Goal: Task Accomplishment & Management: Use online tool/utility

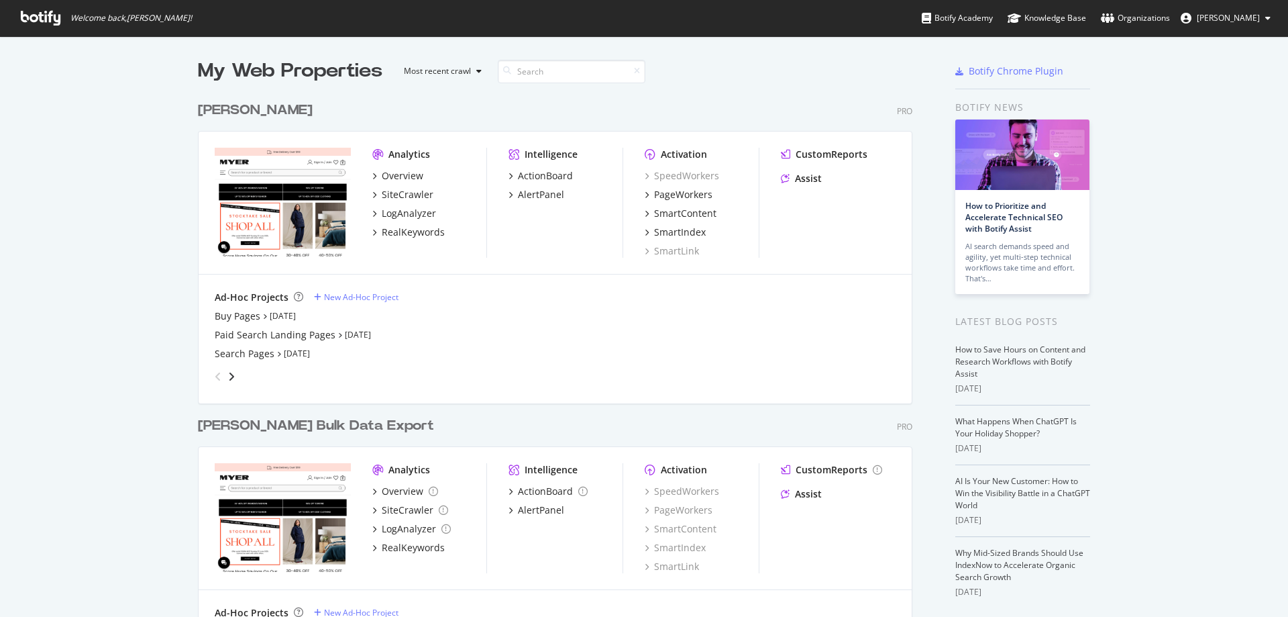
scroll to position [606, 1268]
click at [704, 198] on div "PageWorkers" at bounding box center [683, 194] width 58 height 13
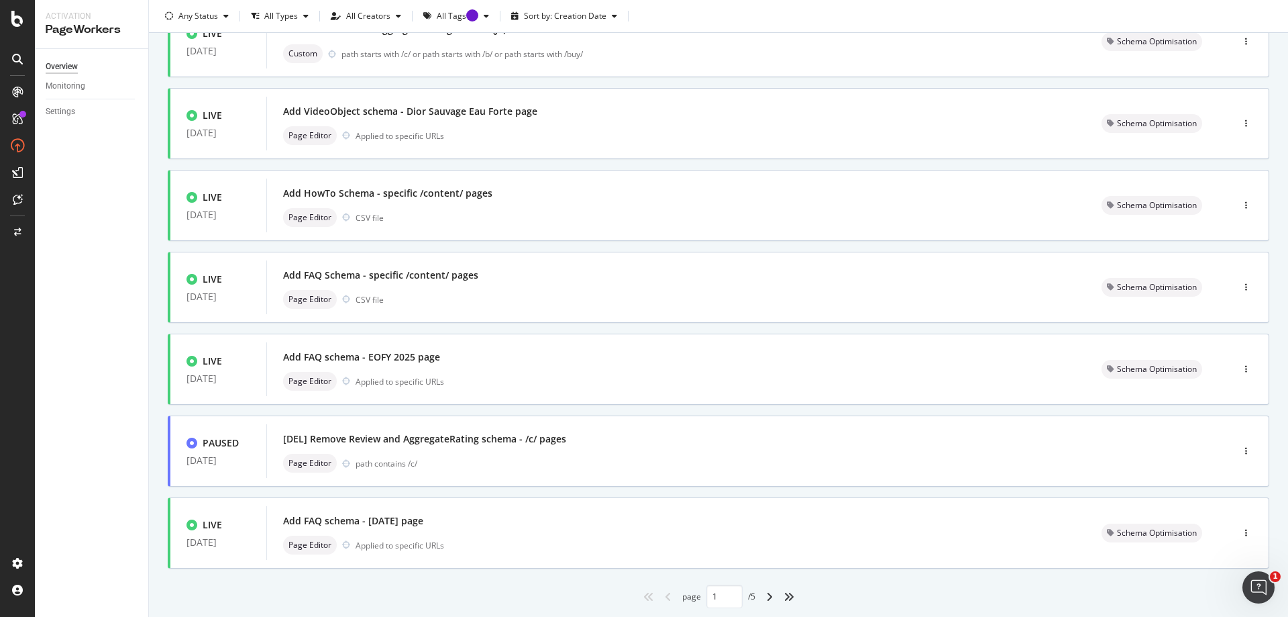
scroll to position [400, 0]
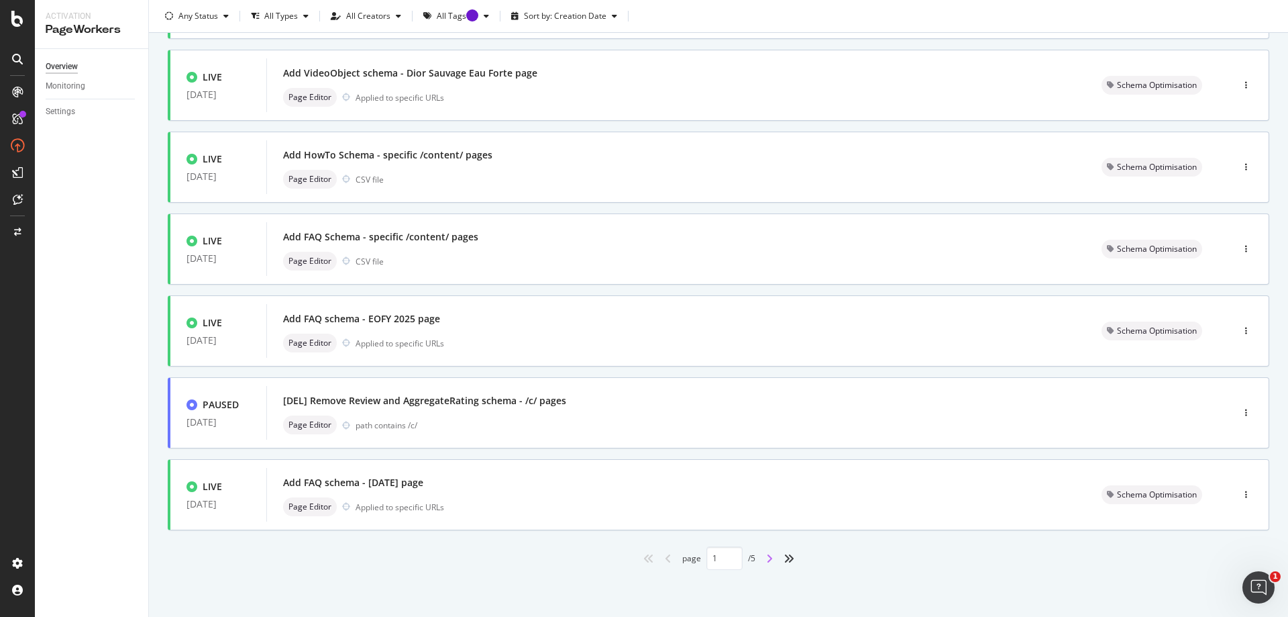
click at [766, 560] on icon "angle-right" at bounding box center [769, 558] width 7 height 11
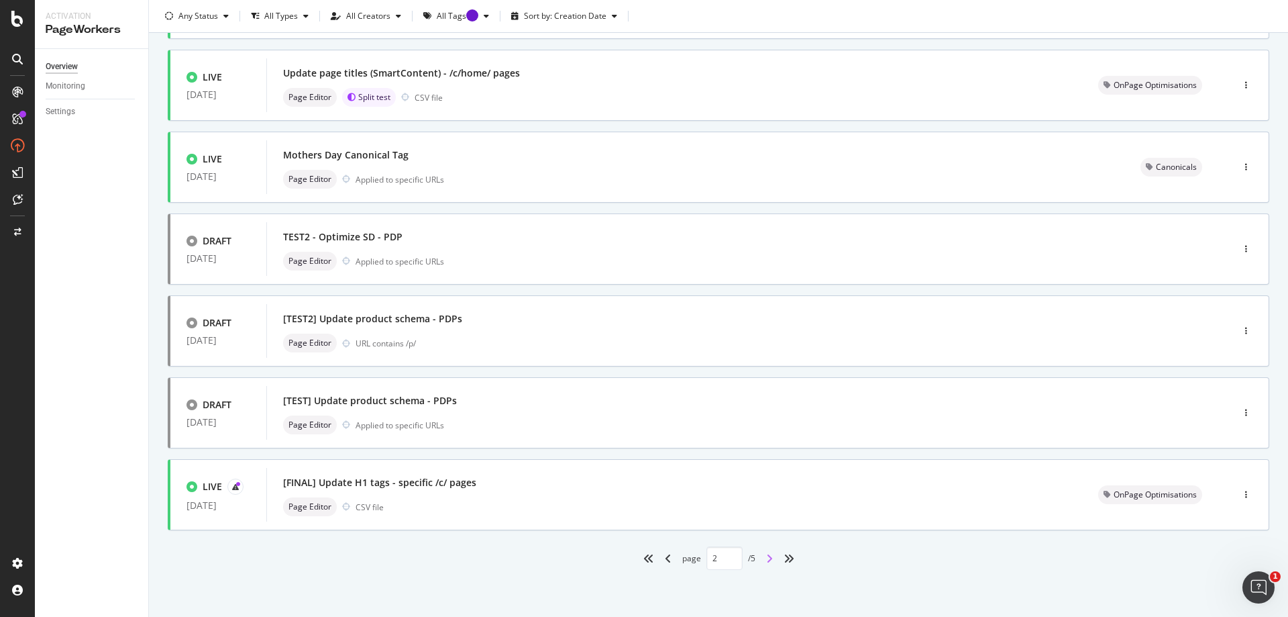
click at [767, 555] on icon "angle-right" at bounding box center [769, 558] width 7 height 11
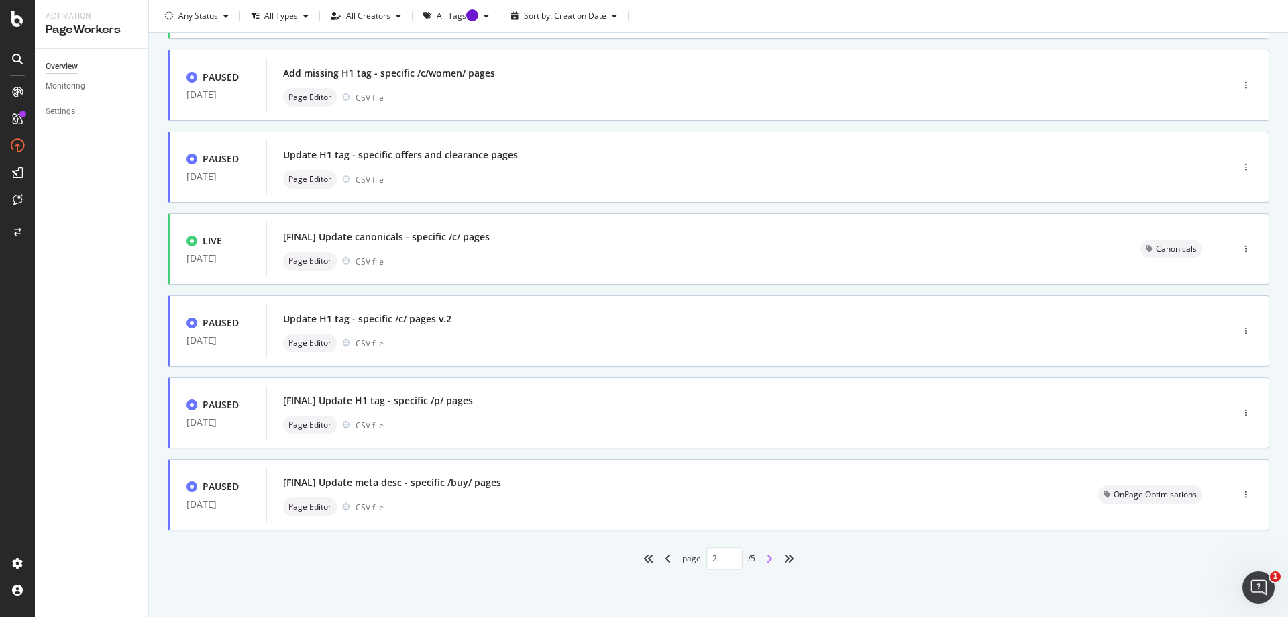
type input "3"
click at [423, 409] on div "[FINAL] Update H1 tag - specific /p/ pages" at bounding box center [729, 400] width 892 height 19
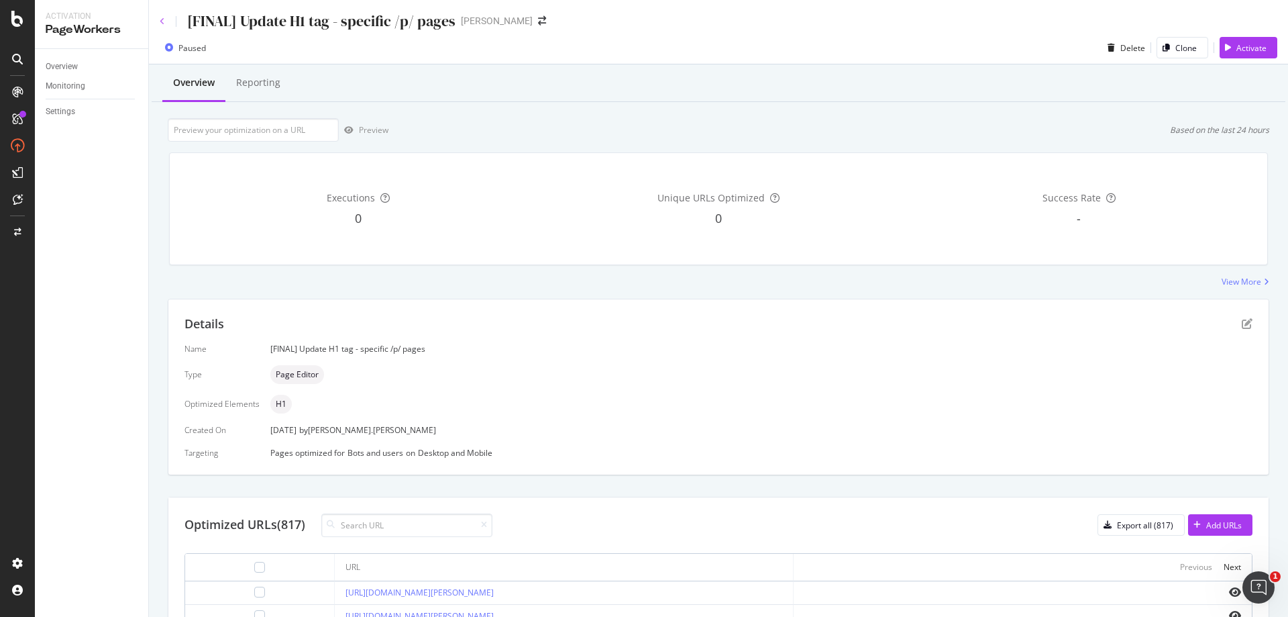
click at [161, 21] on icon at bounding box center [162, 21] width 5 height 8
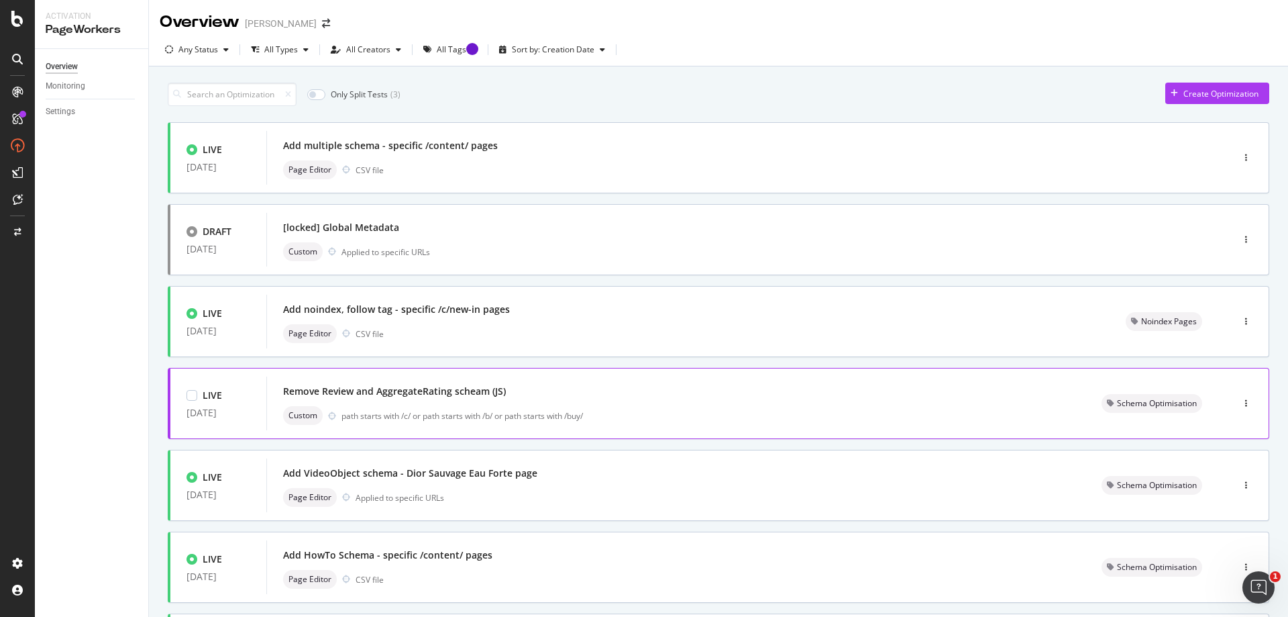
scroll to position [400, 0]
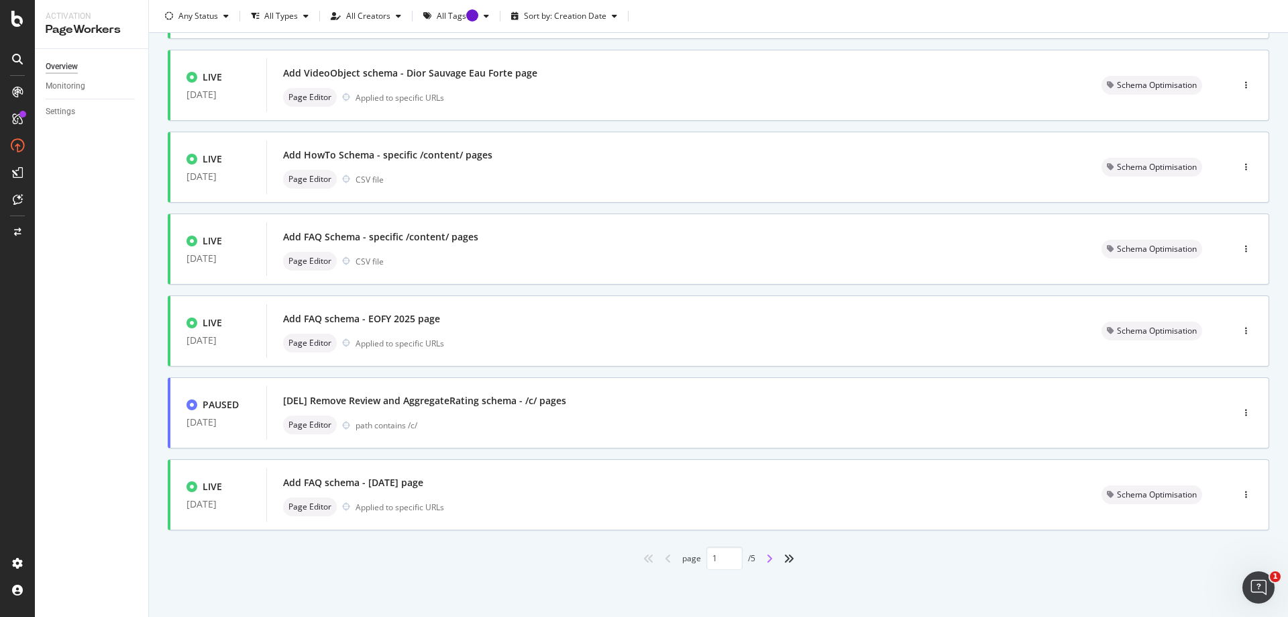
click at [766, 557] on icon "angle-right" at bounding box center [769, 558] width 7 height 11
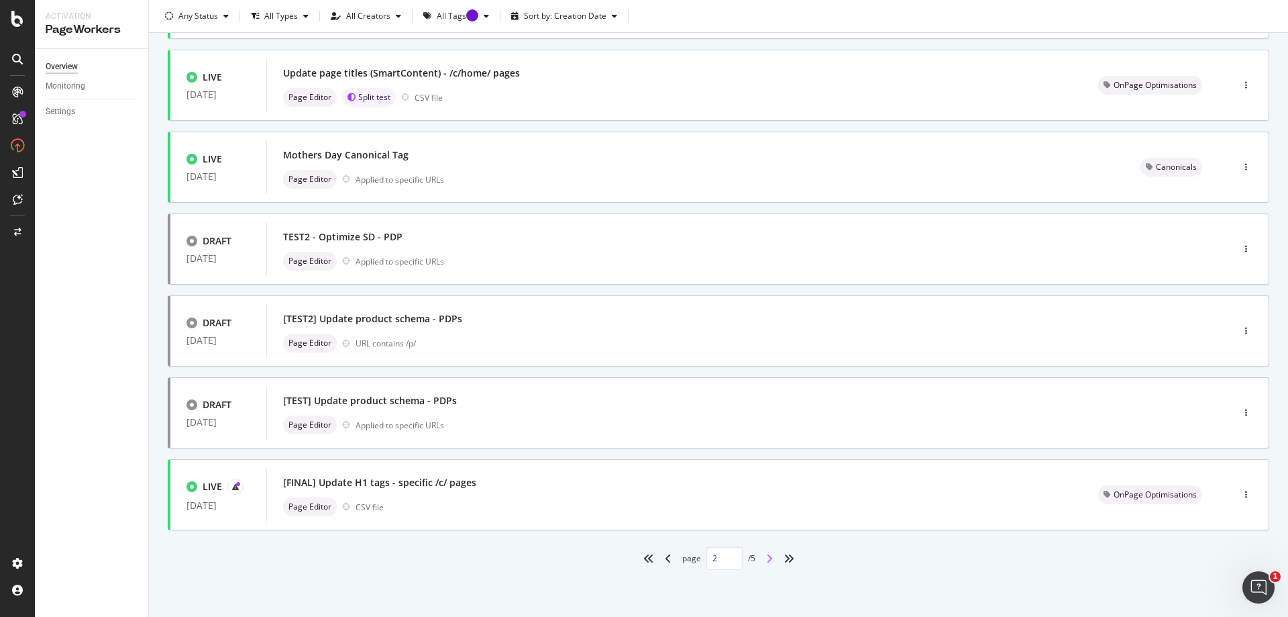
click at [766, 557] on icon "angle-right" at bounding box center [769, 558] width 7 height 11
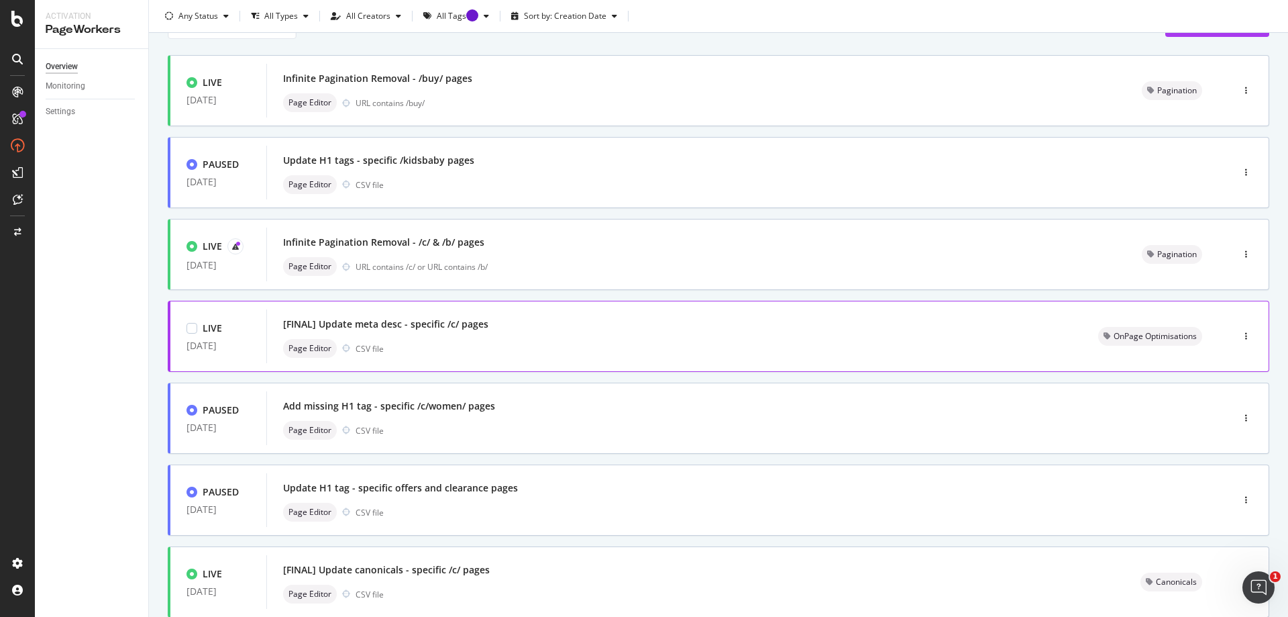
scroll to position [134, 0]
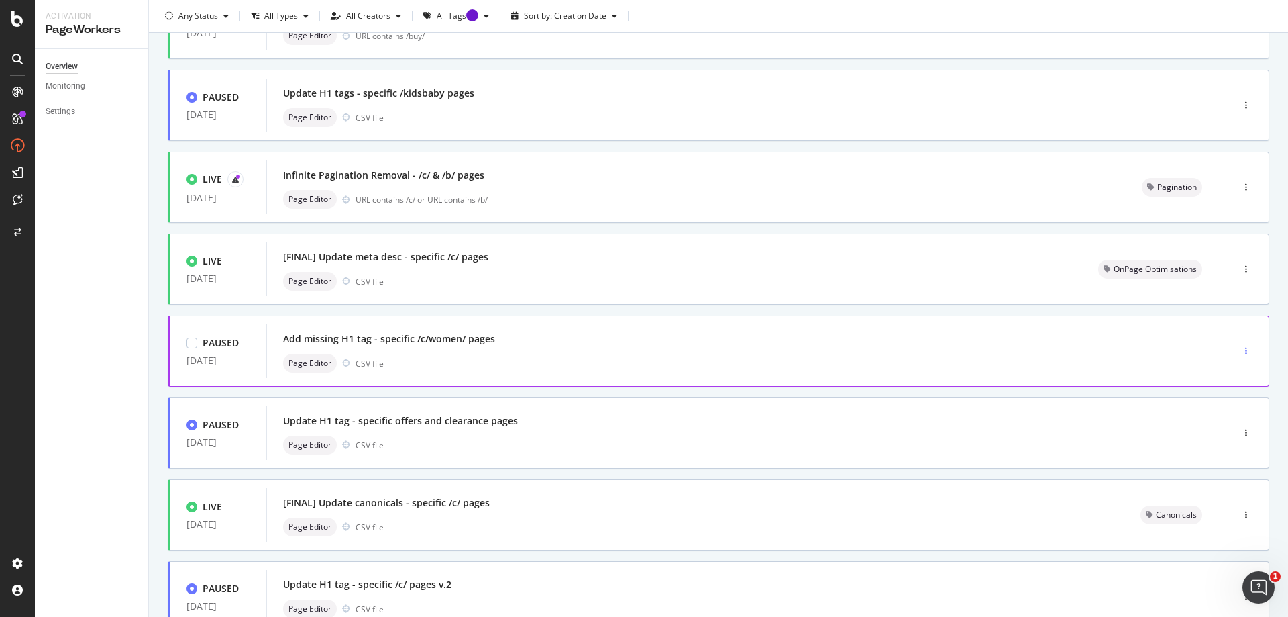
click at [1240, 352] on div "button" at bounding box center [1246, 351] width 13 height 8
click at [1227, 464] on div "Delete" at bounding box center [1216, 465] width 25 height 11
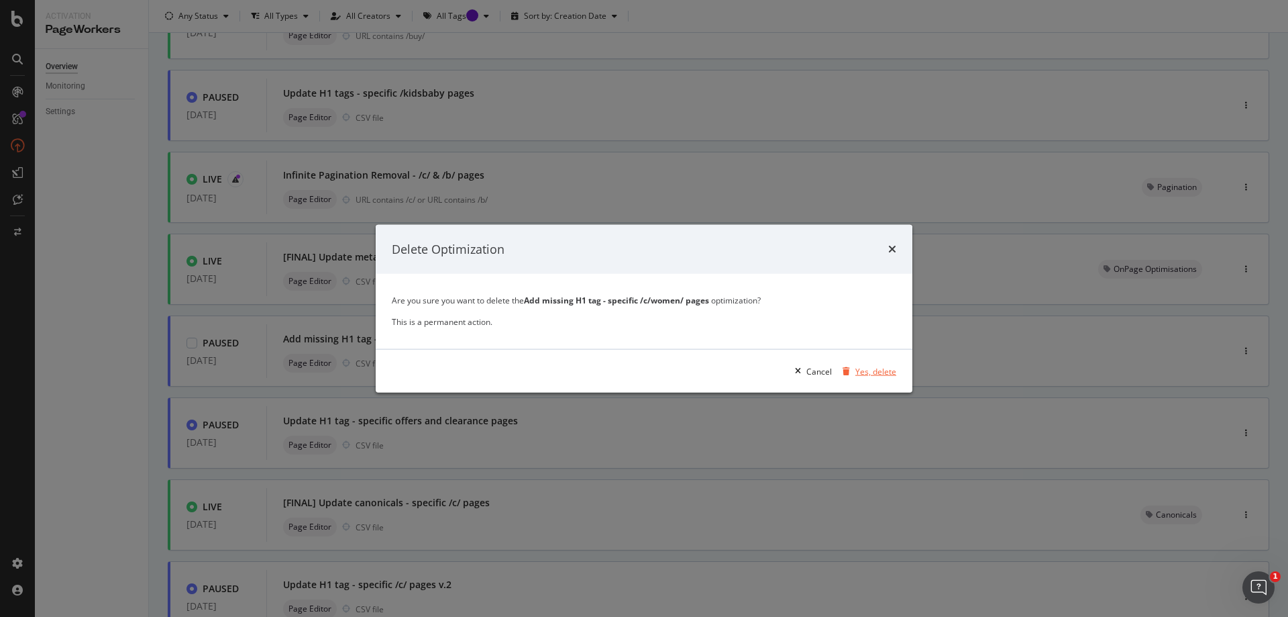
click at [873, 372] on div "Yes, delete" at bounding box center [875, 370] width 41 height 11
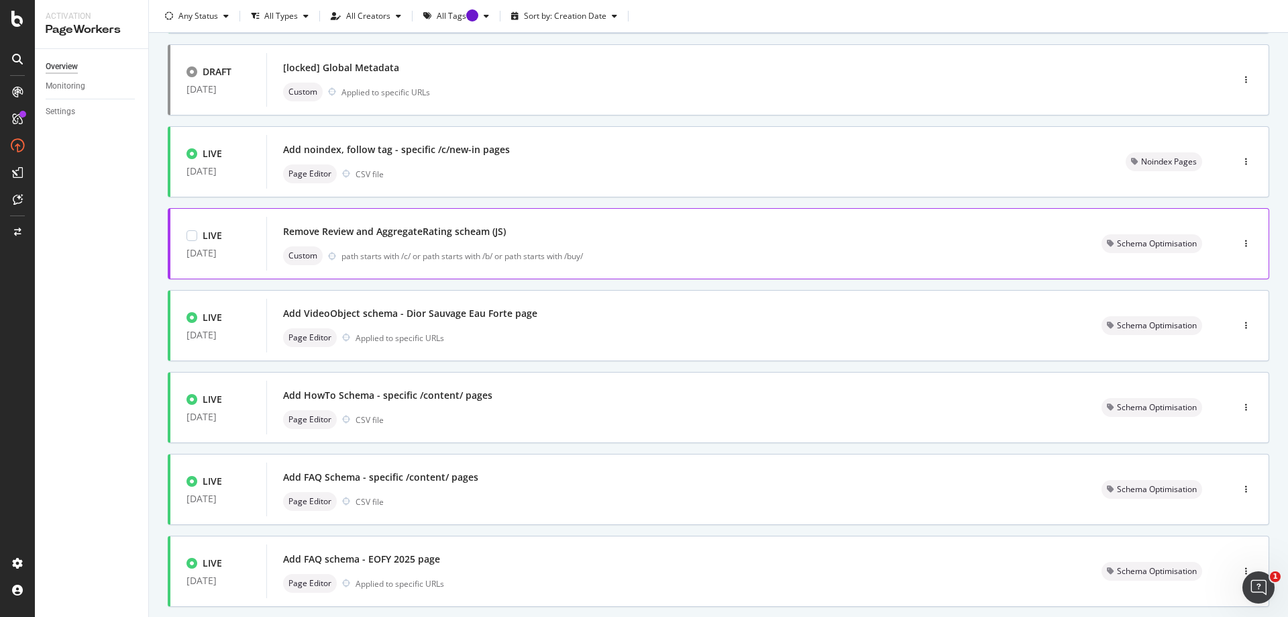
scroll to position [400, 0]
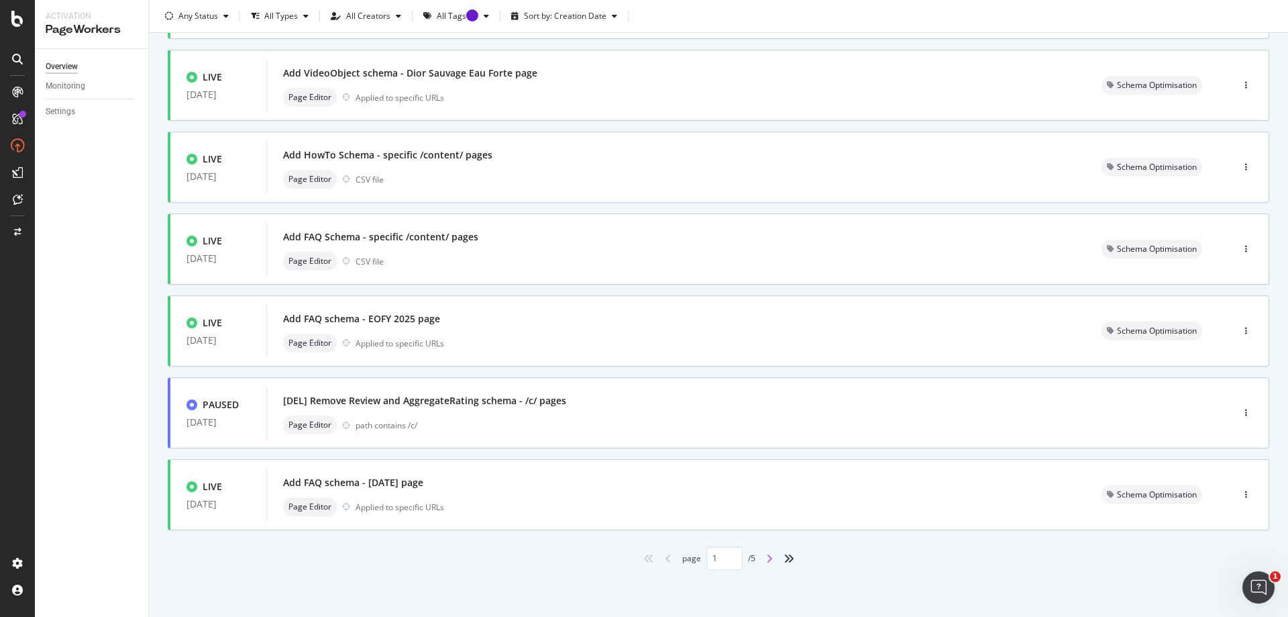
click at [768, 559] on icon "angle-right" at bounding box center [769, 558] width 7 height 11
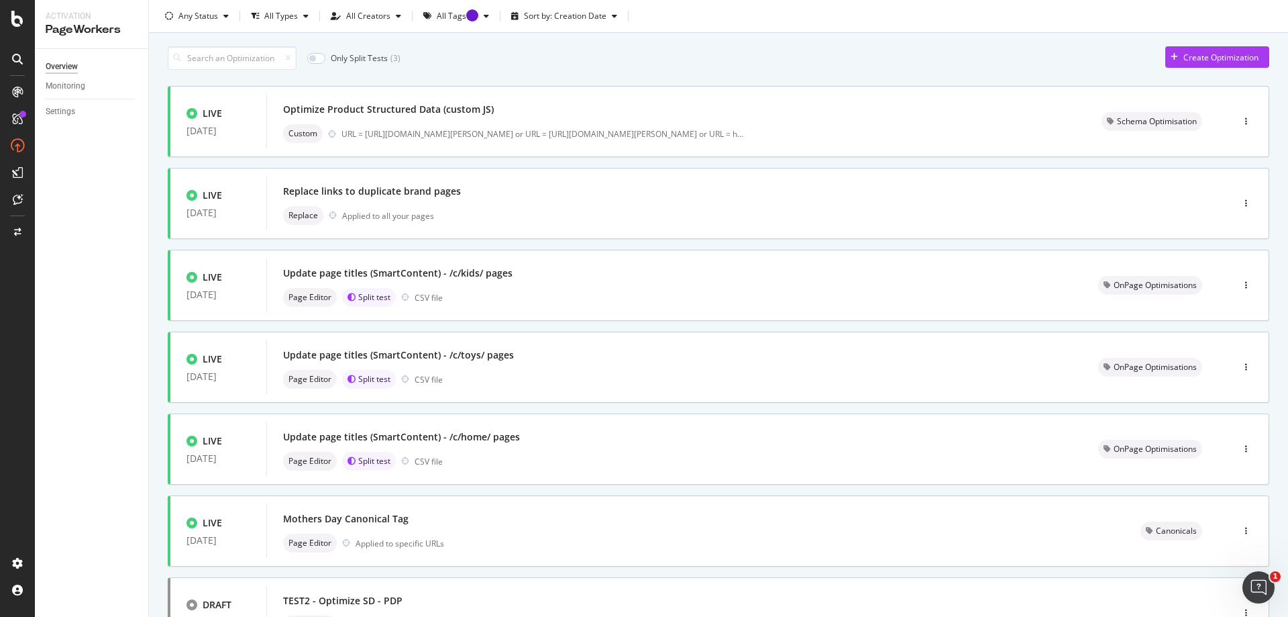
scroll to position [0, 0]
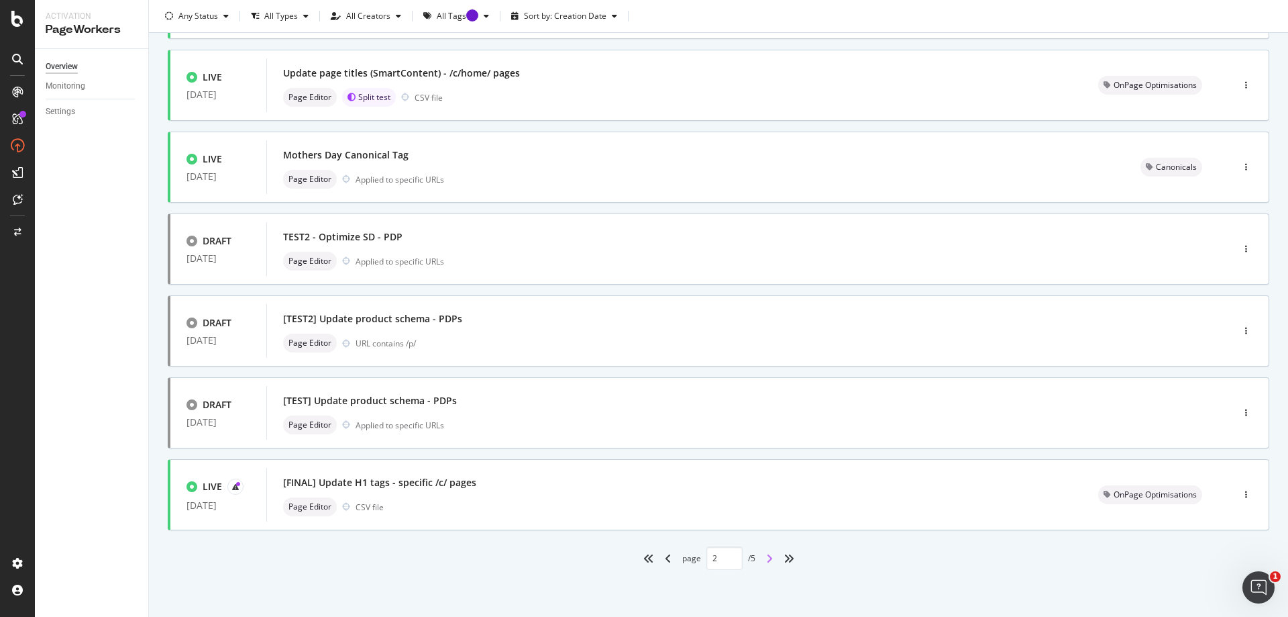
click at [767, 555] on icon "angle-right" at bounding box center [769, 558] width 7 height 11
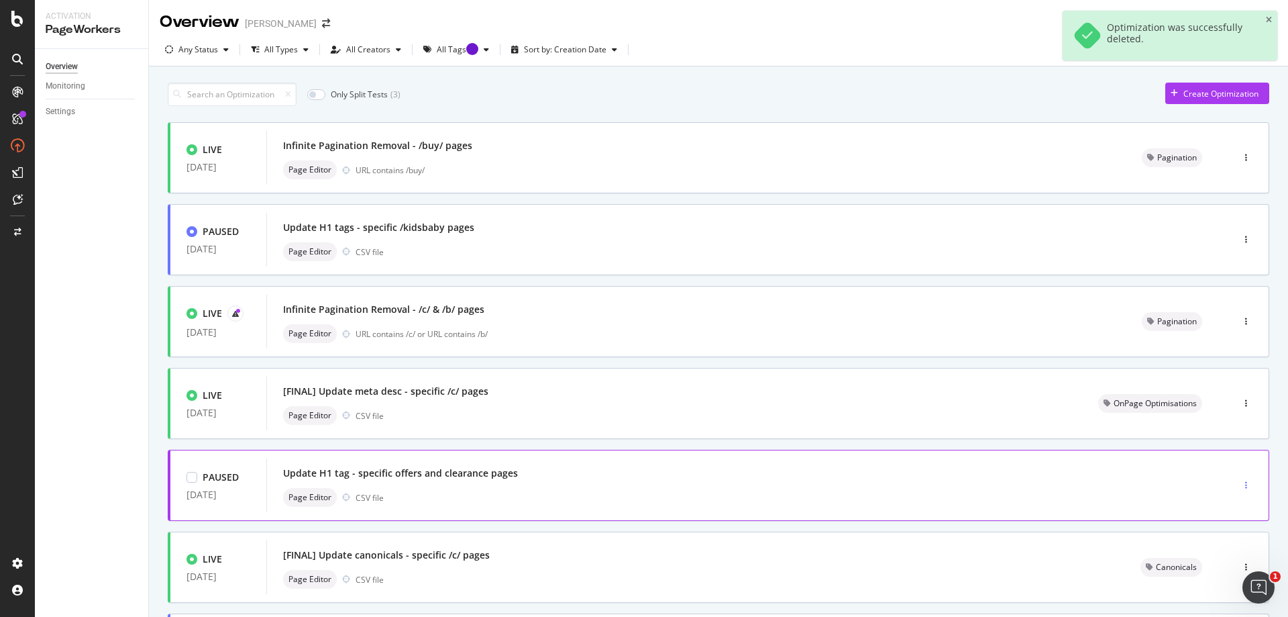
click at [1245, 484] on icon "button" at bounding box center [1246, 485] width 2 height 8
click at [1221, 464] on div "Delete" at bounding box center [1216, 459] width 25 height 11
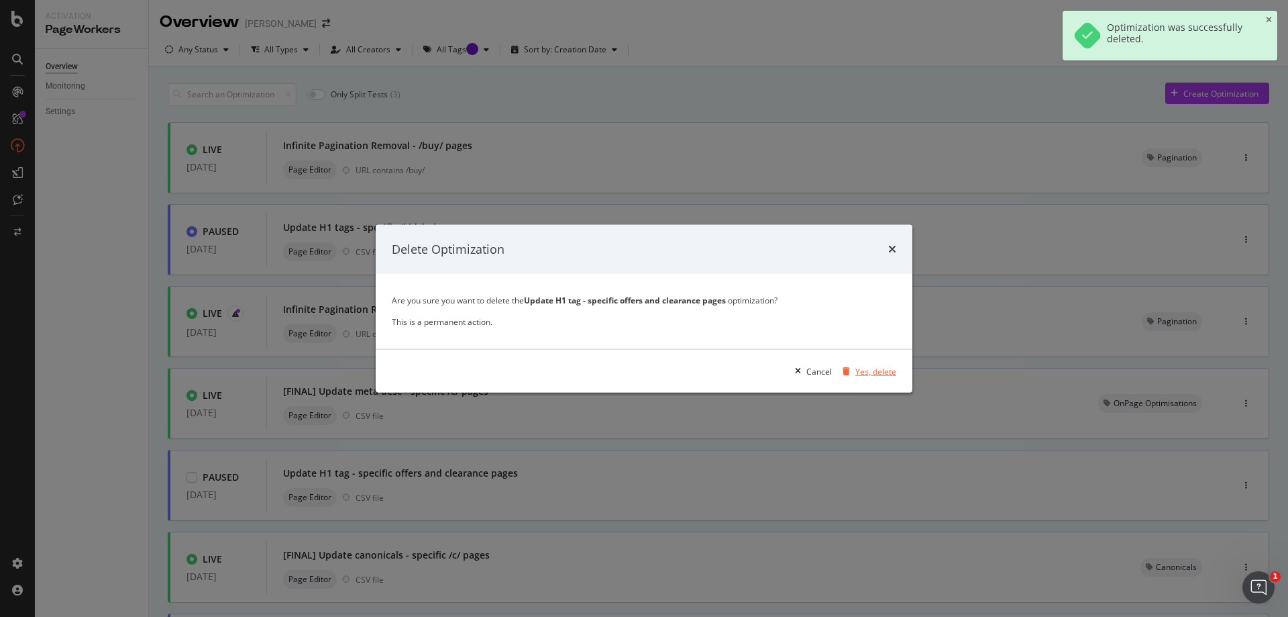
click at [877, 373] on div "Yes, delete" at bounding box center [875, 370] width 41 height 11
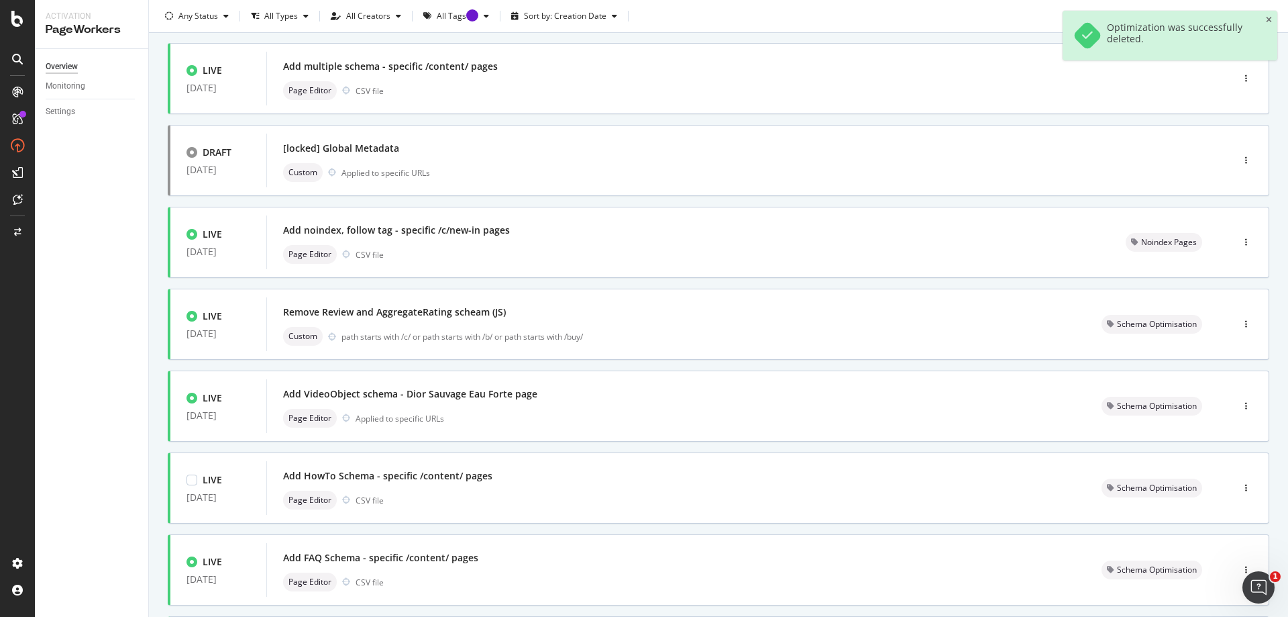
scroll to position [400, 0]
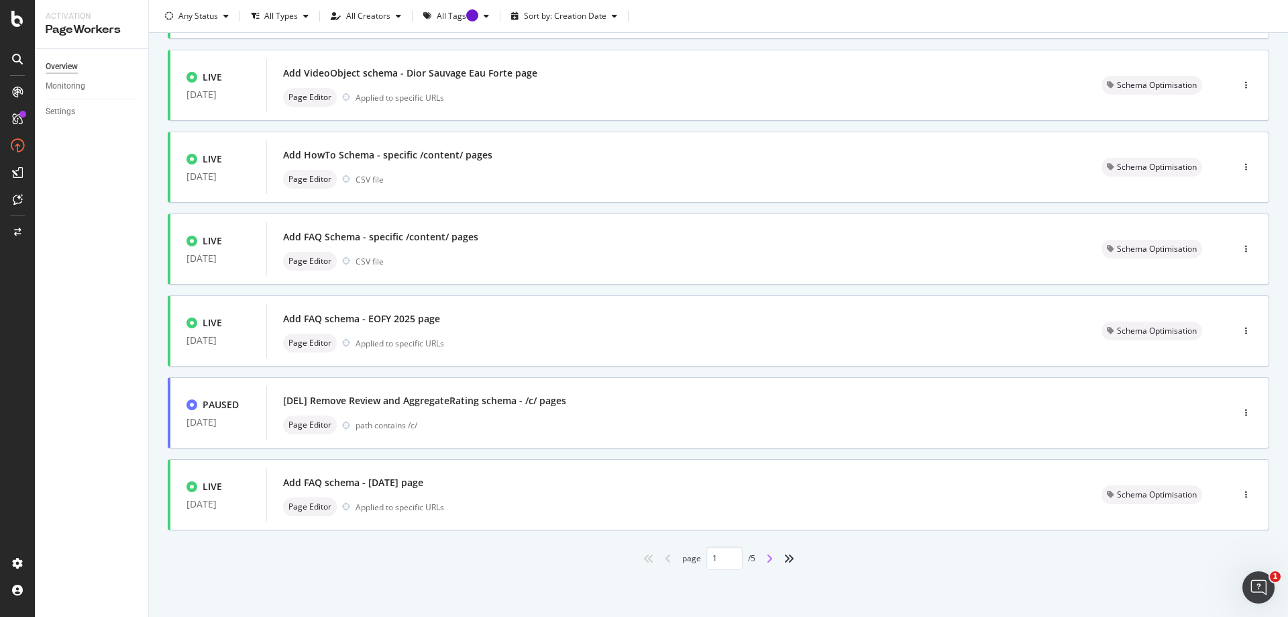
click at [766, 561] on icon "angle-right" at bounding box center [769, 558] width 7 height 11
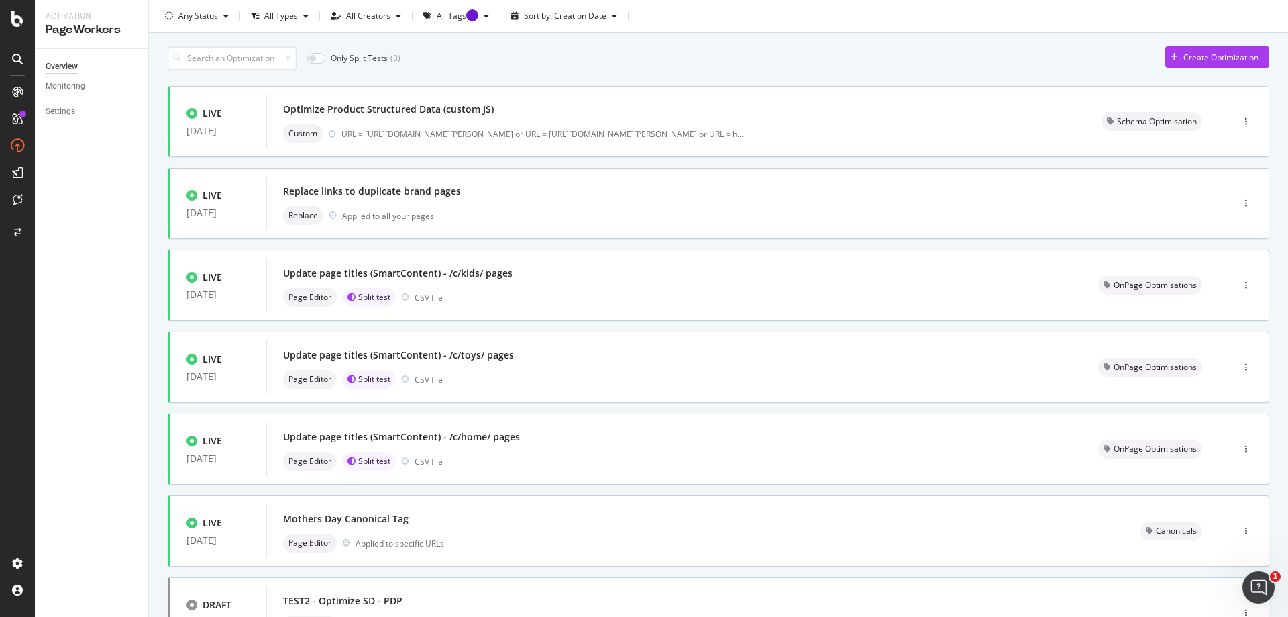
scroll to position [0, 0]
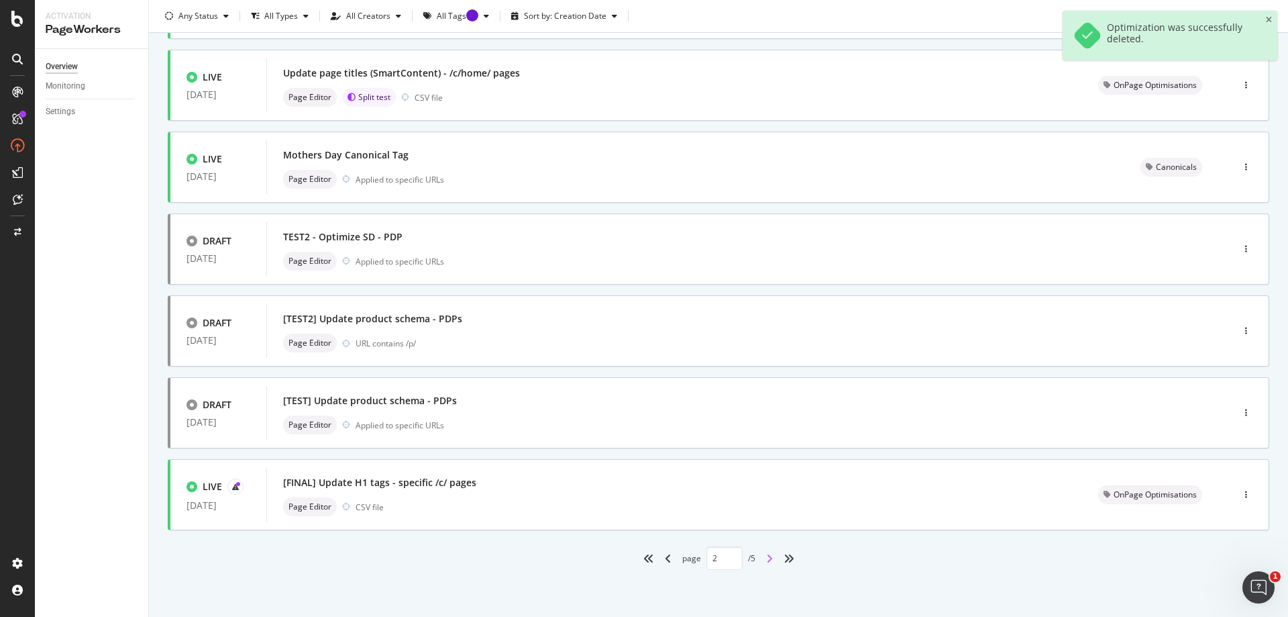
click at [766, 561] on icon "angle-right" at bounding box center [769, 558] width 7 height 11
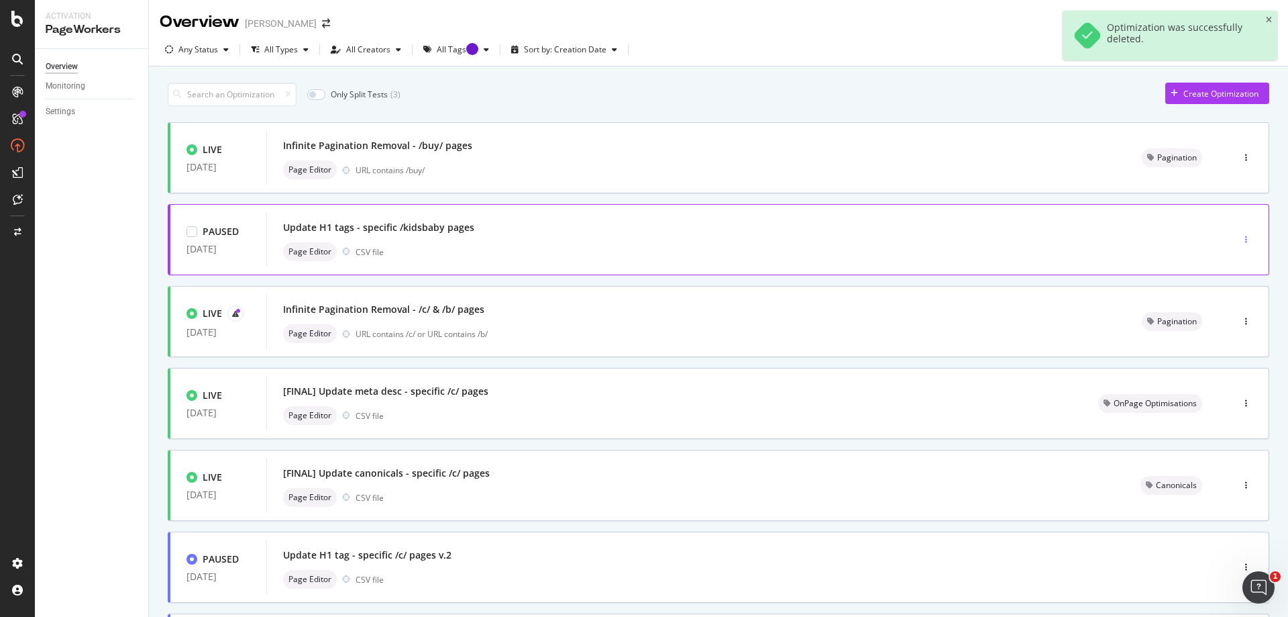
click at [1240, 235] on div "button" at bounding box center [1246, 239] width 13 height 20
click at [1205, 359] on div "Delete" at bounding box center [1216, 353] width 25 height 11
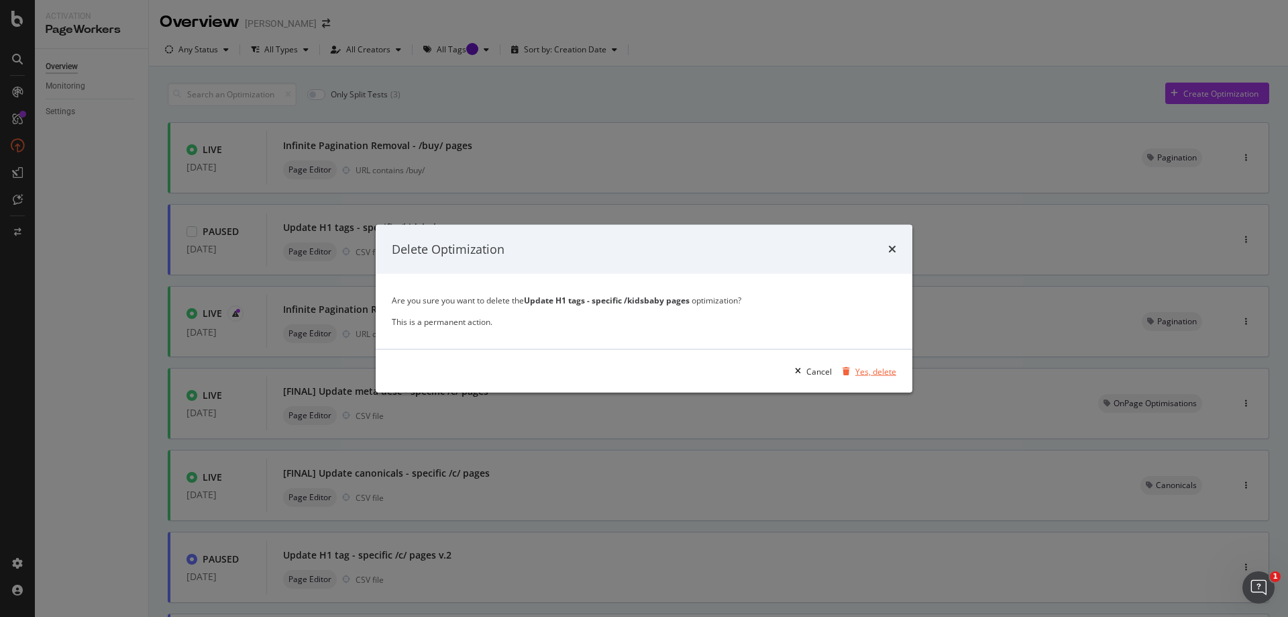
click at [882, 372] on div "Yes, delete" at bounding box center [875, 370] width 41 height 11
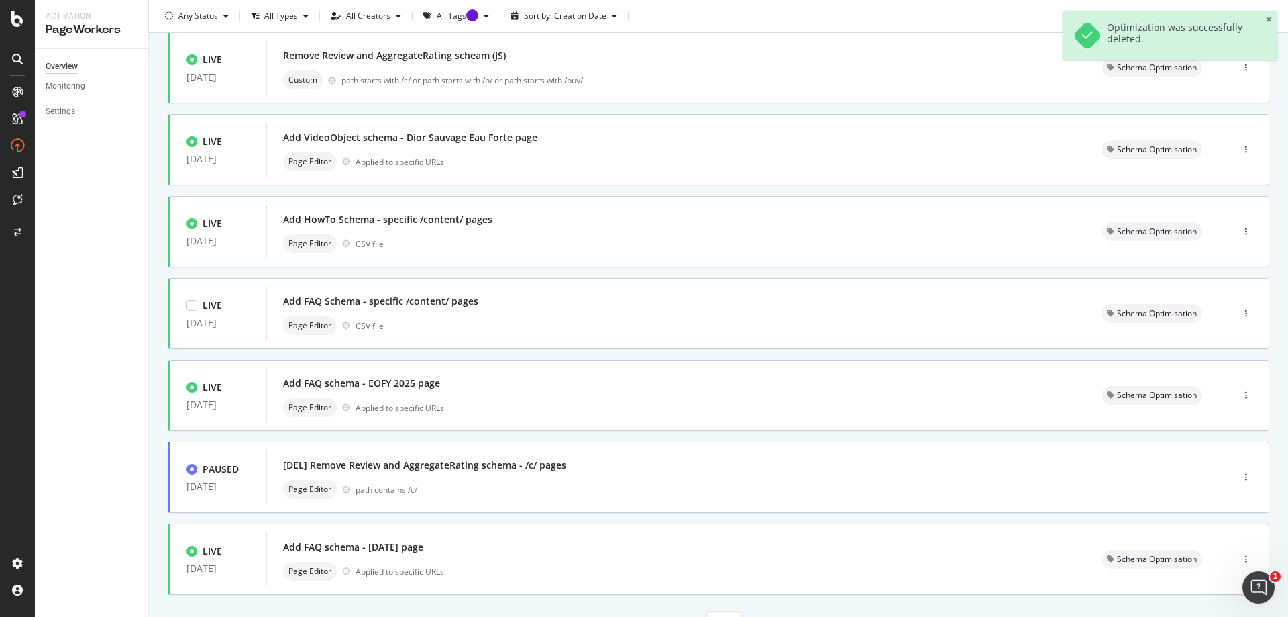
scroll to position [400, 0]
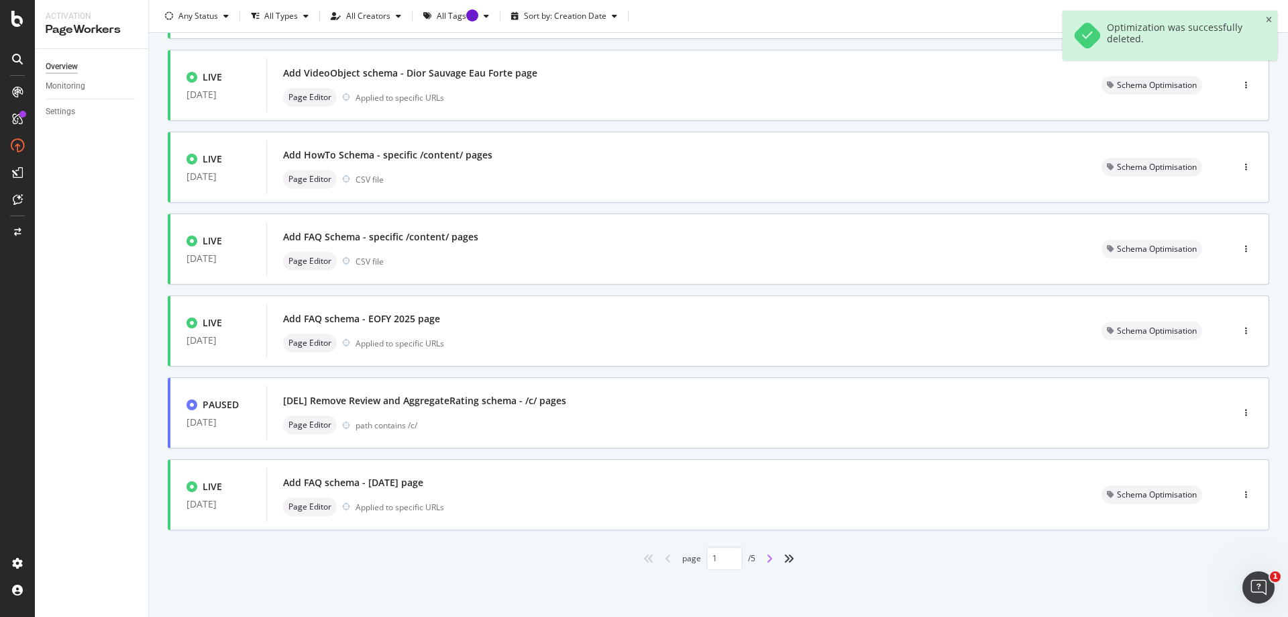
click at [766, 560] on icon "angle-right" at bounding box center [769, 558] width 7 height 11
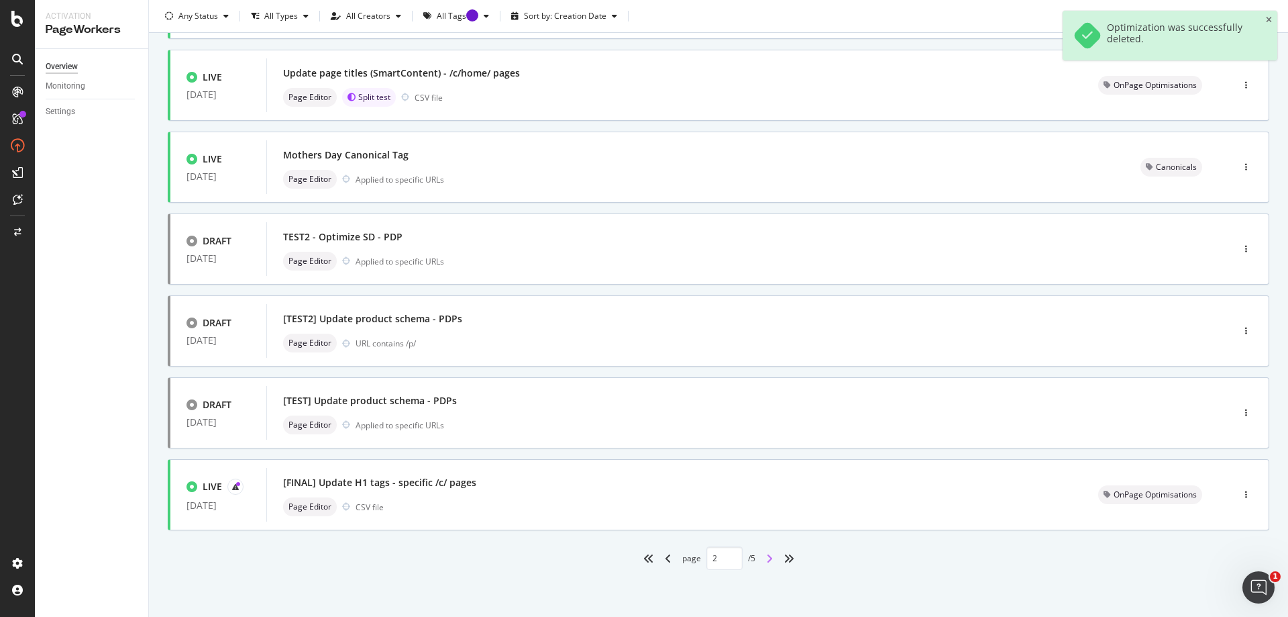
click at [766, 557] on icon "angle-right" at bounding box center [769, 558] width 7 height 11
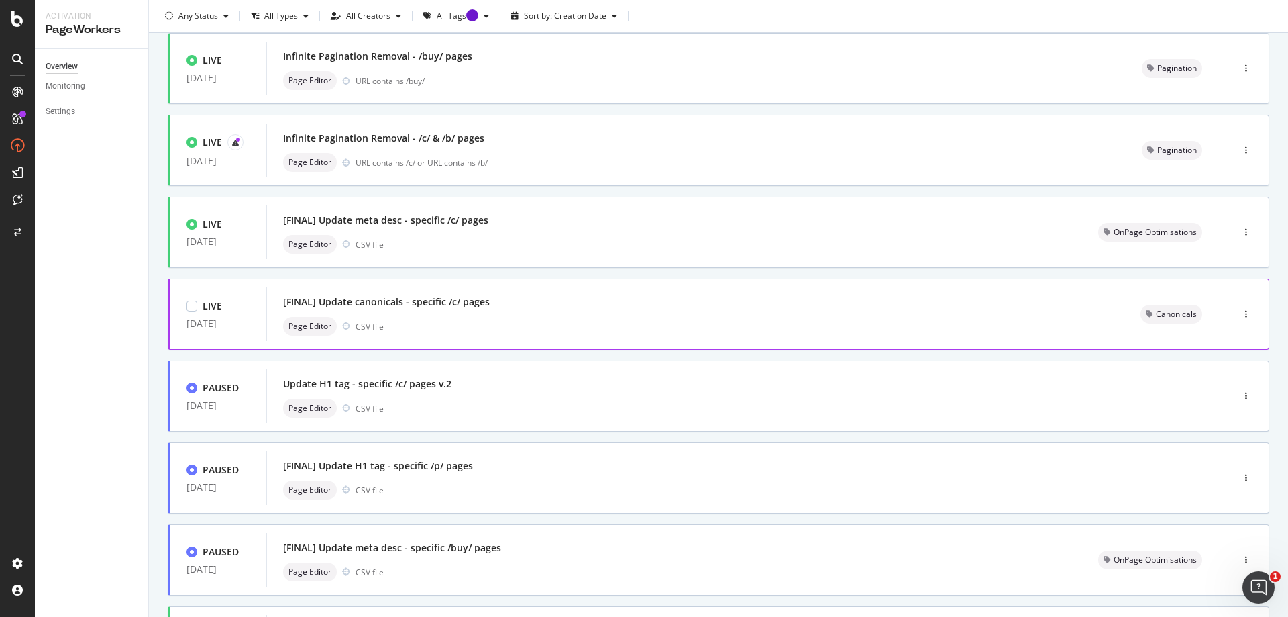
scroll to position [134, 0]
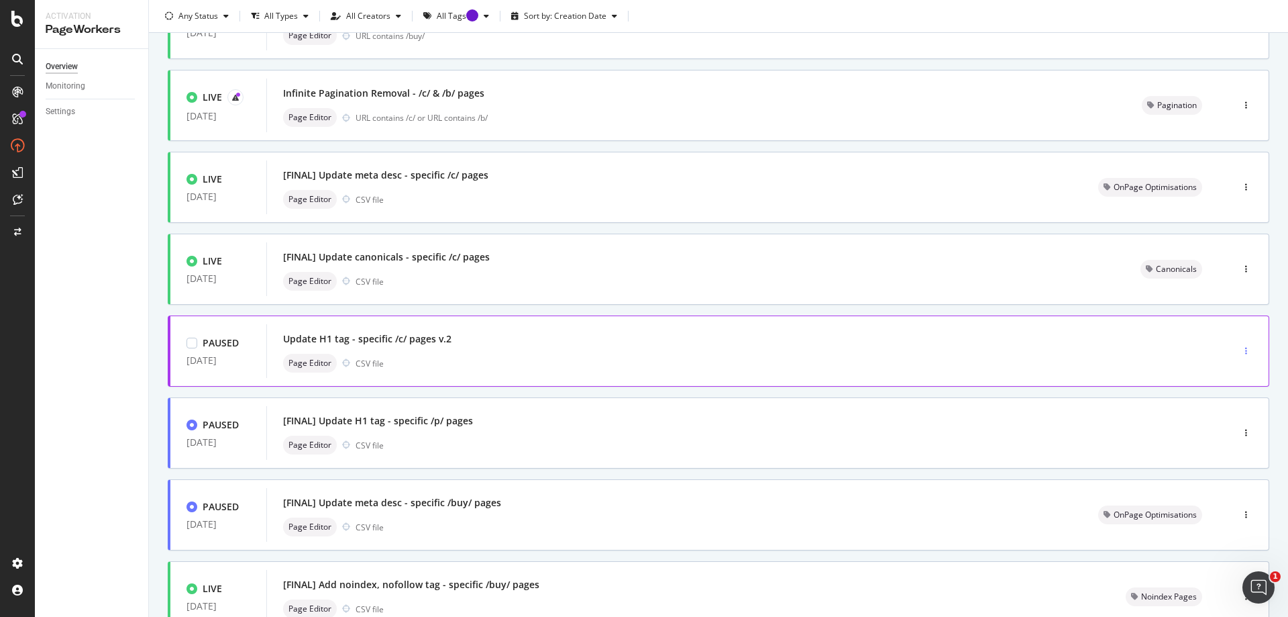
click at [1245, 349] on icon "button" at bounding box center [1246, 351] width 2 height 8
click at [1204, 466] on div "Delete" at bounding box center [1216, 465] width 25 height 11
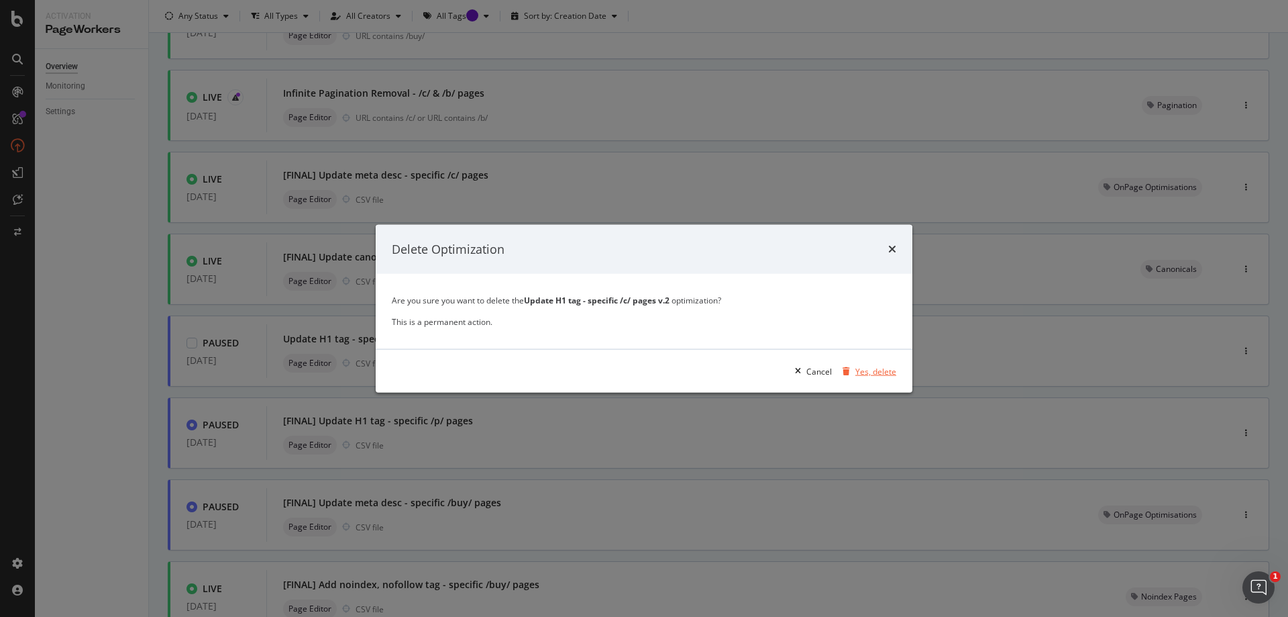
click at [873, 370] on div "Yes, delete" at bounding box center [875, 370] width 41 height 11
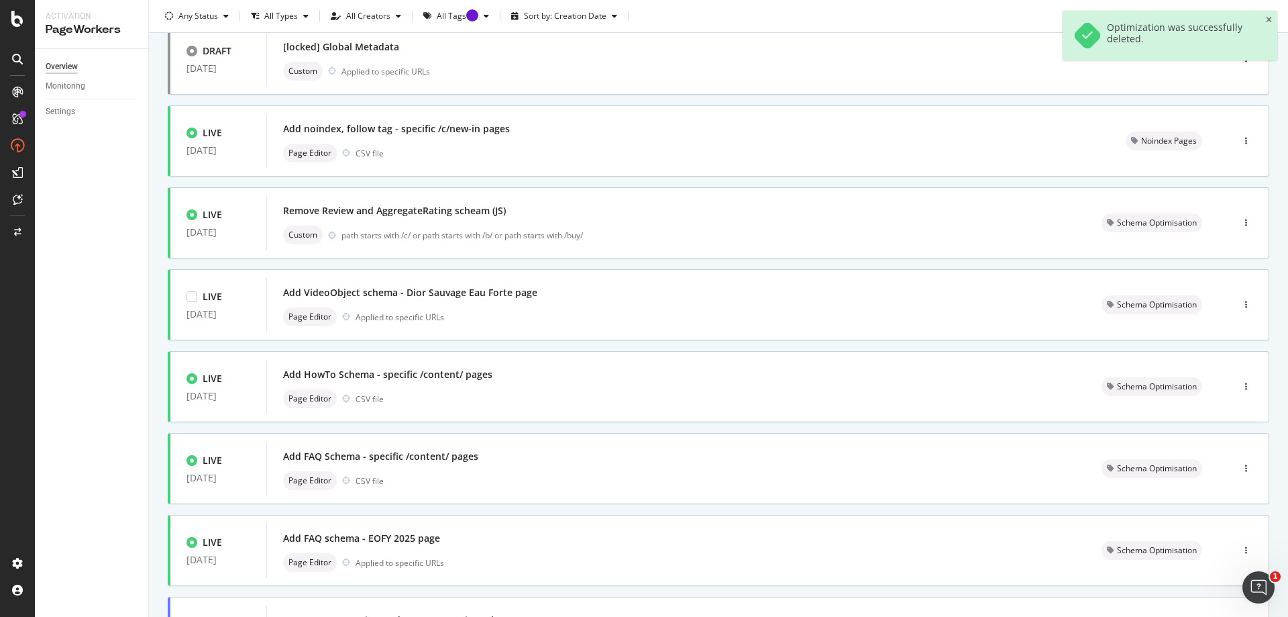
scroll to position [400, 0]
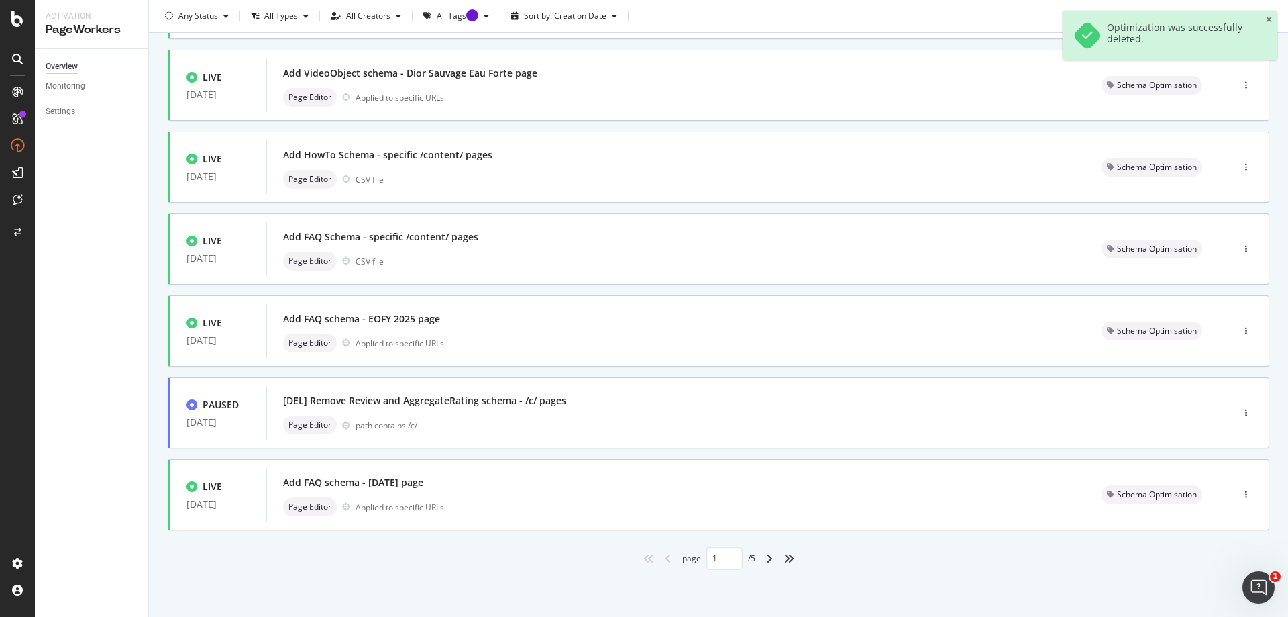
click at [771, 557] on div "angle-right" at bounding box center [769, 557] width 17 height 21
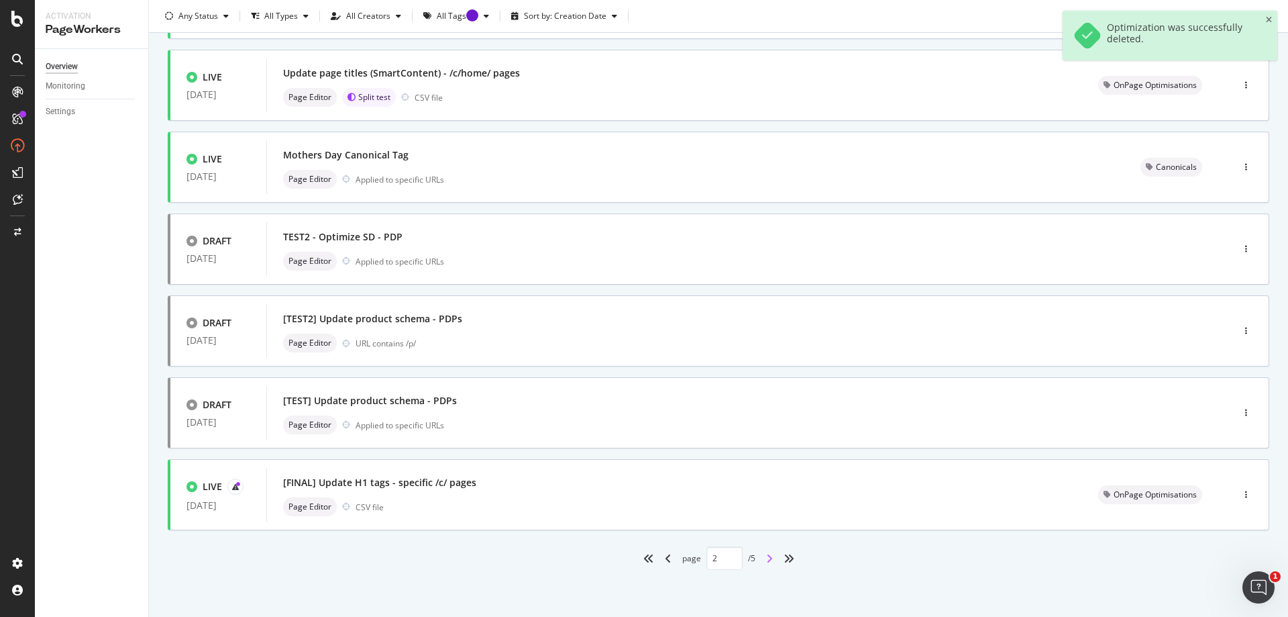
click at [766, 557] on icon "angle-right" at bounding box center [769, 558] width 7 height 11
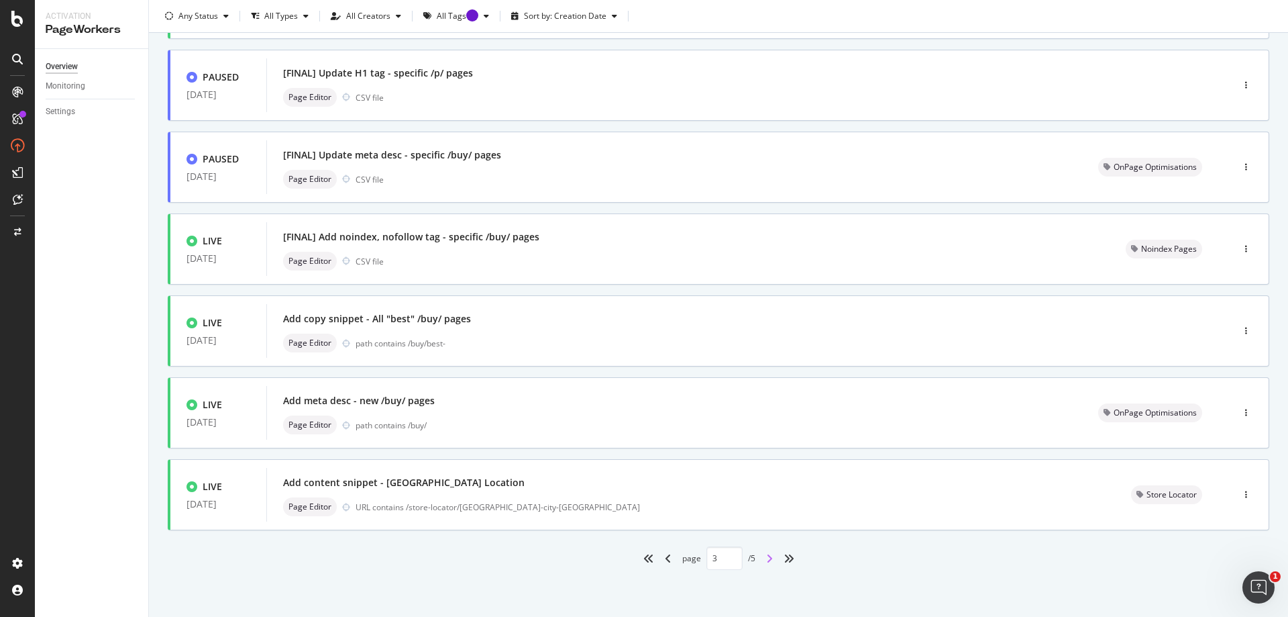
click at [766, 560] on icon "angle-right" at bounding box center [769, 558] width 7 height 11
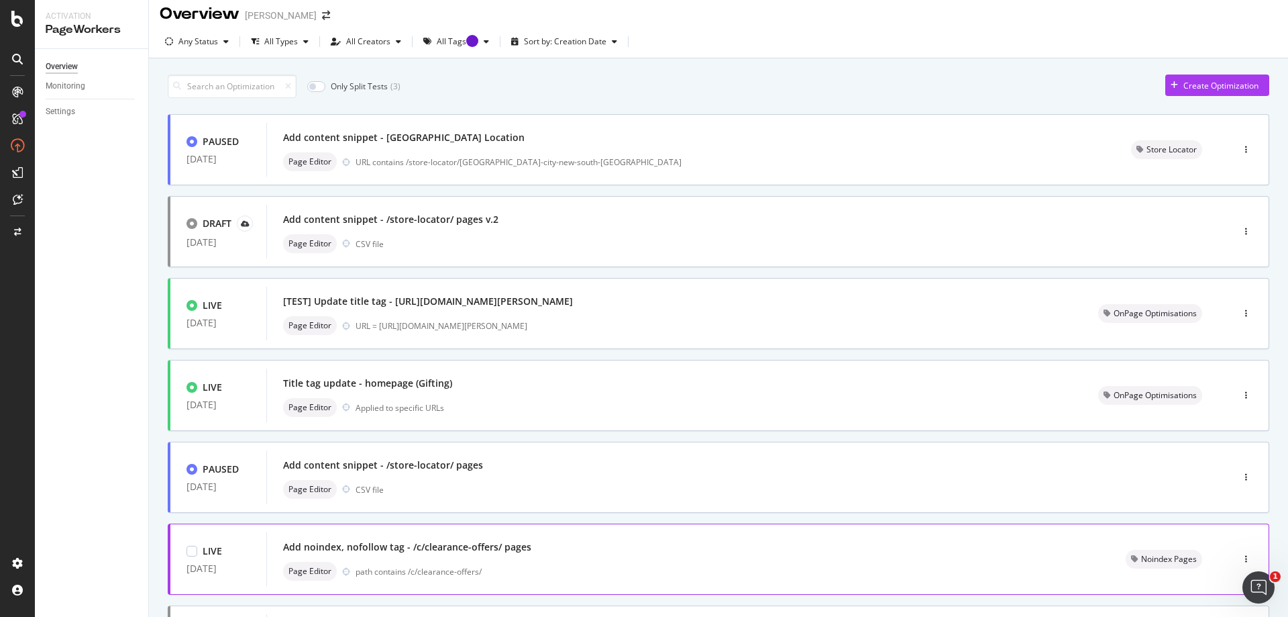
scroll to position [0, 0]
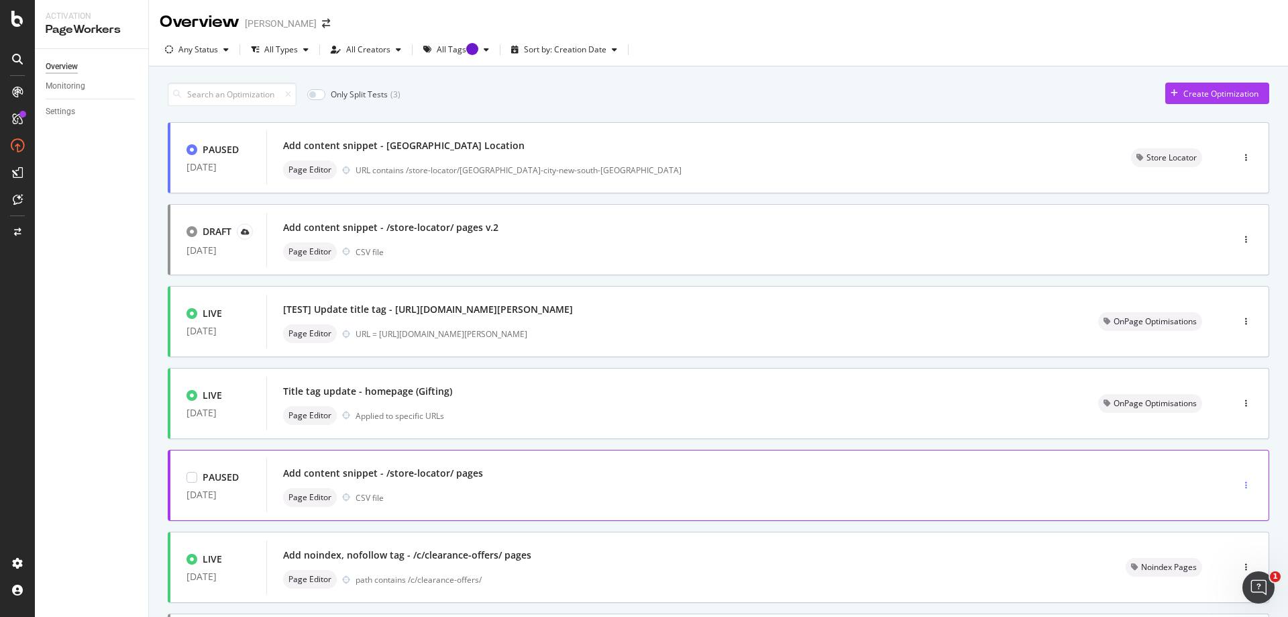
click at [1245, 481] on icon "button" at bounding box center [1246, 485] width 2 height 8
click at [1228, 470] on div "Edit Activate Tags Clone Delete" at bounding box center [1210, 415] width 73 height 117
click at [1224, 462] on div "Delete" at bounding box center [1216, 459] width 25 height 11
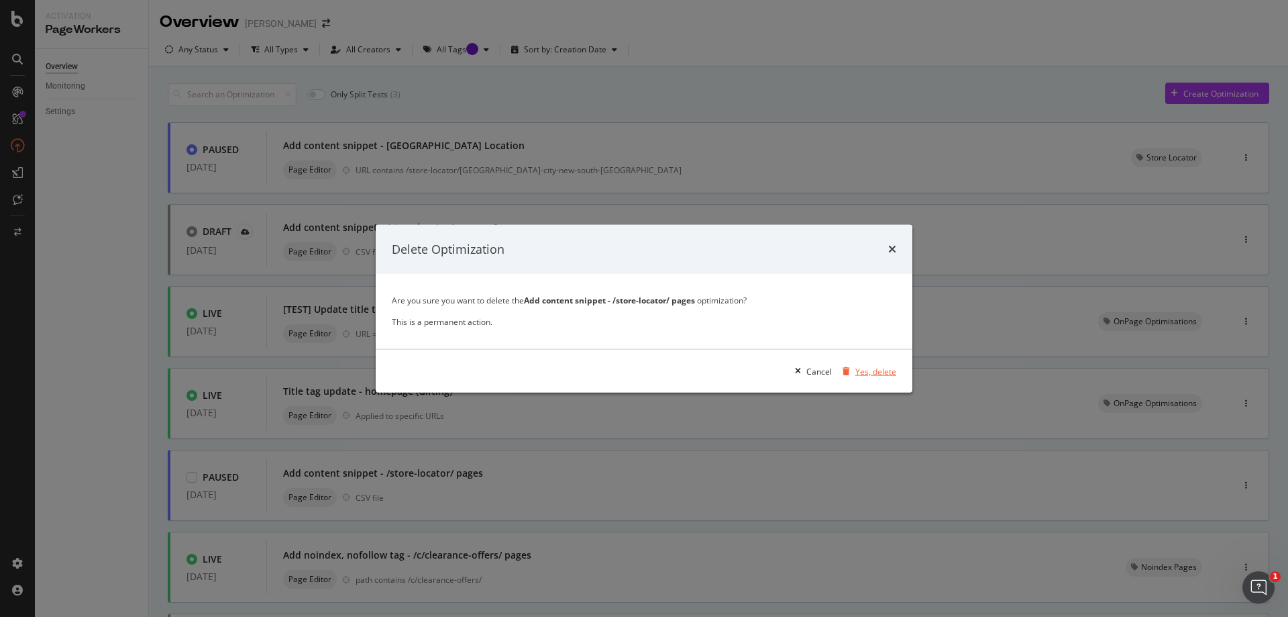
click at [888, 372] on div "Yes, delete" at bounding box center [875, 370] width 41 height 11
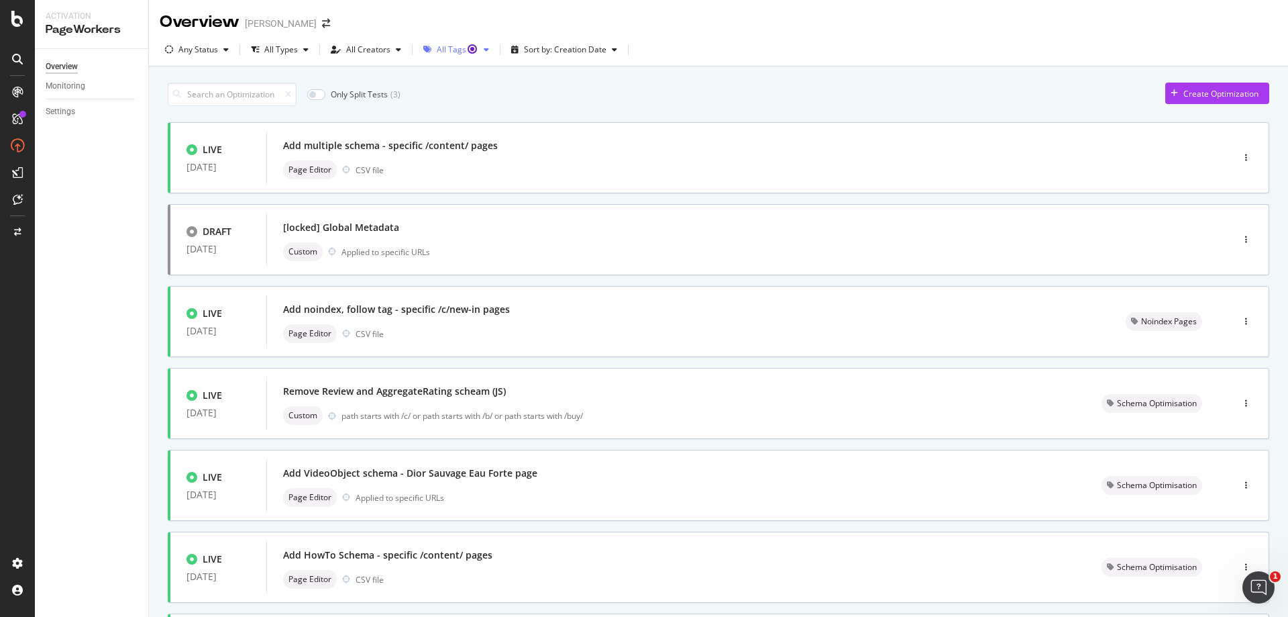
click at [458, 48] on div "All Tags" at bounding box center [458, 50] width 42 height 8
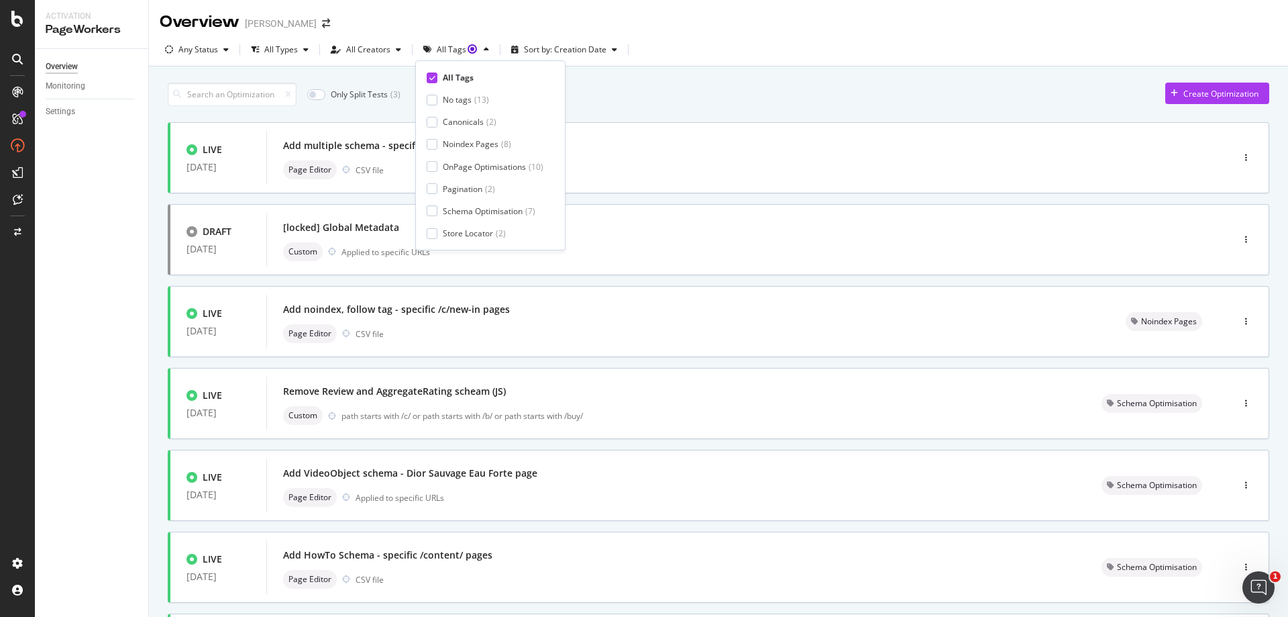
click at [655, 111] on div "Only Split Tests ( 3 ) Create Optimization LIVE [DATE] Add multiple schema - sp…" at bounding box center [719, 523] width 1102 height 894
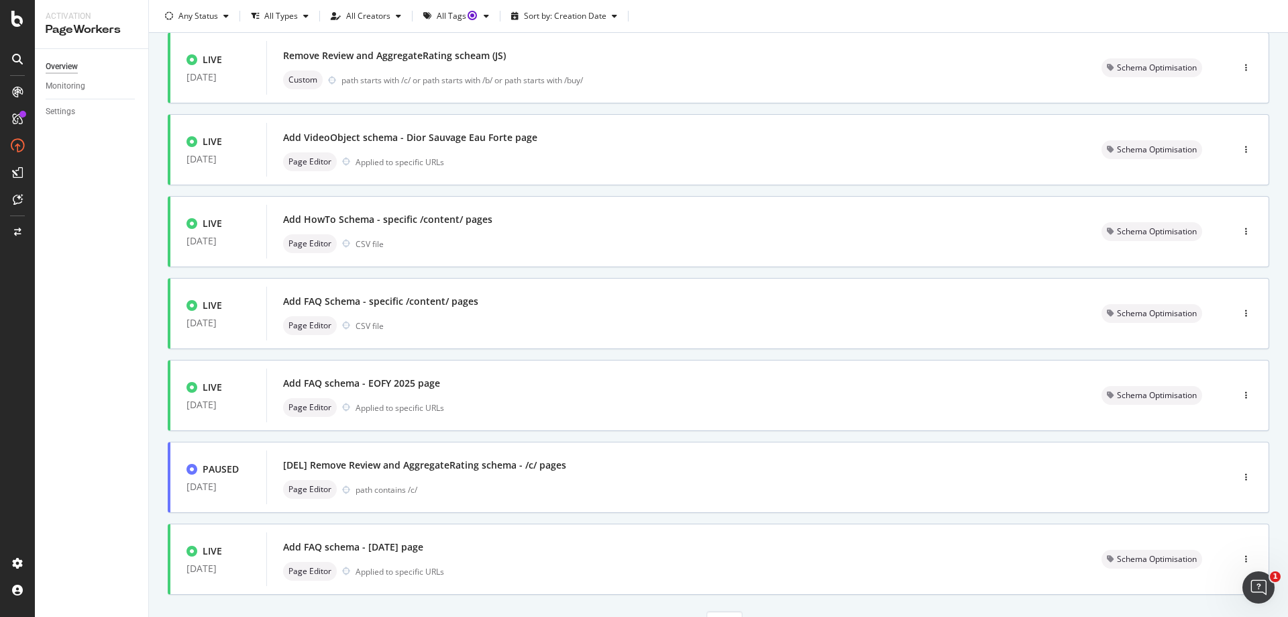
scroll to position [400, 0]
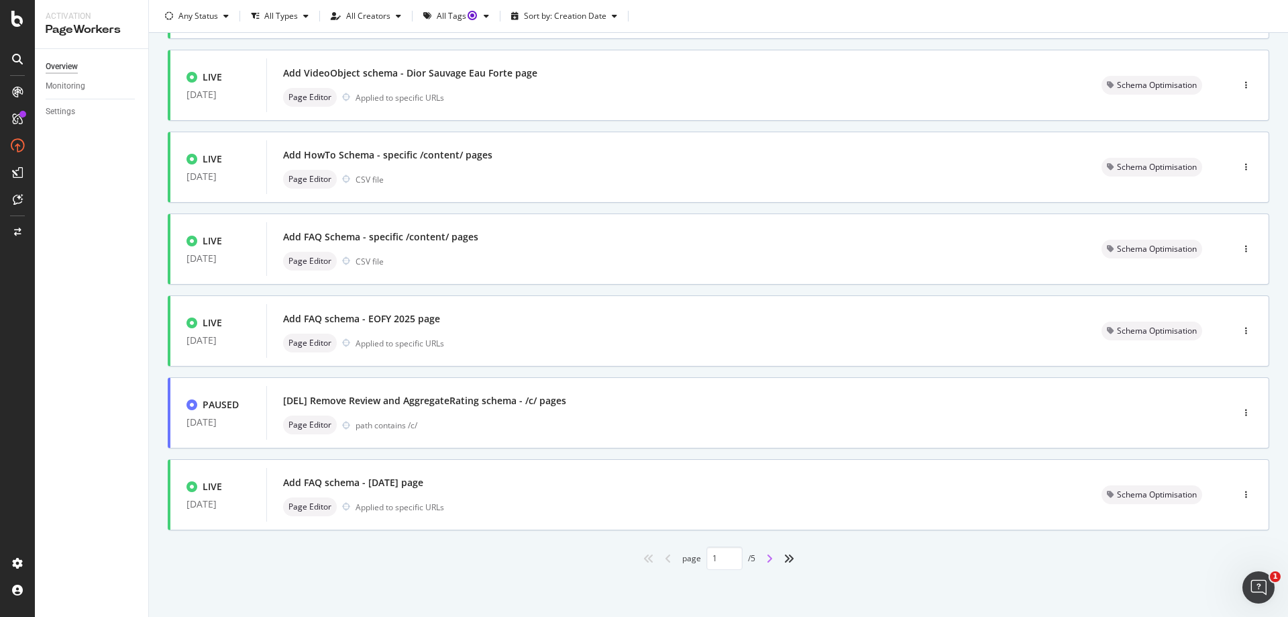
click at [767, 562] on icon "angle-right" at bounding box center [769, 558] width 7 height 11
type input "2"
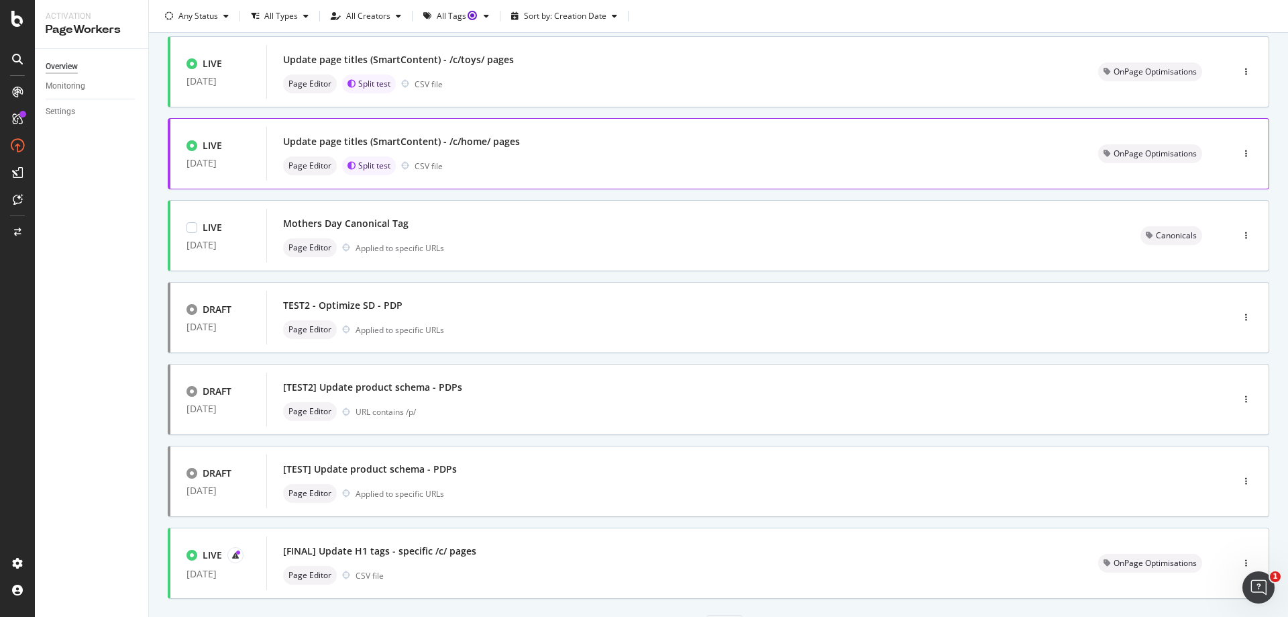
scroll to position [335, 0]
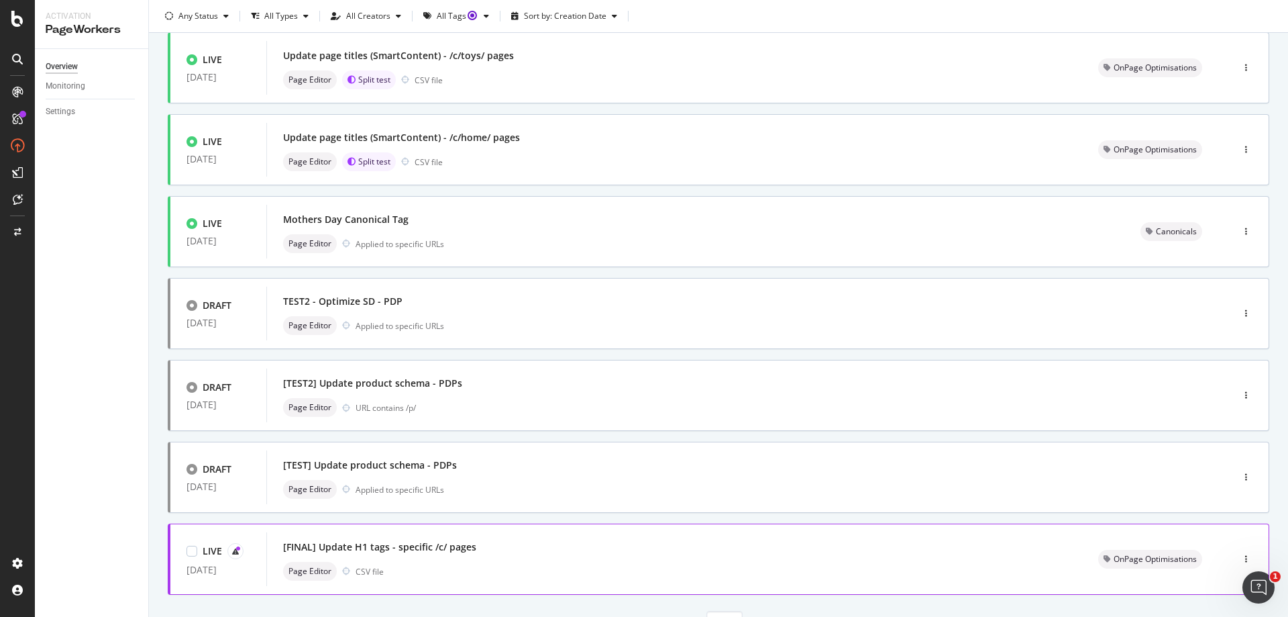
click at [453, 548] on div "[FINAL] Update H1 tags - specific /c/ pages" at bounding box center [379, 546] width 193 height 13
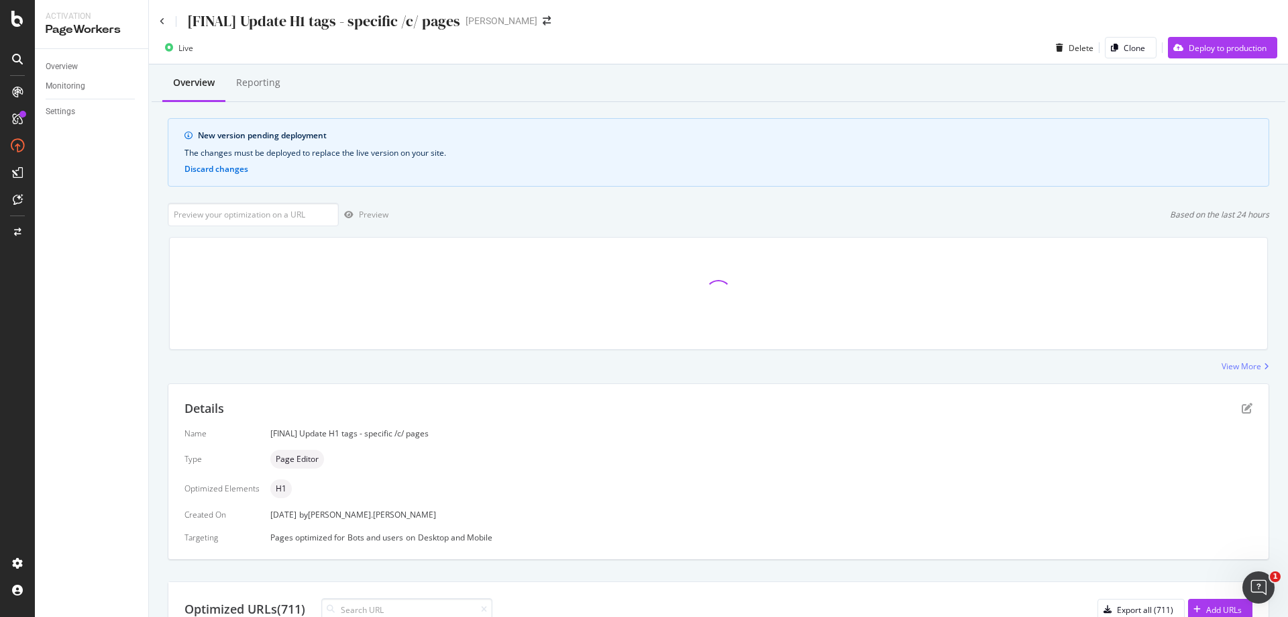
scroll to position [5, 0]
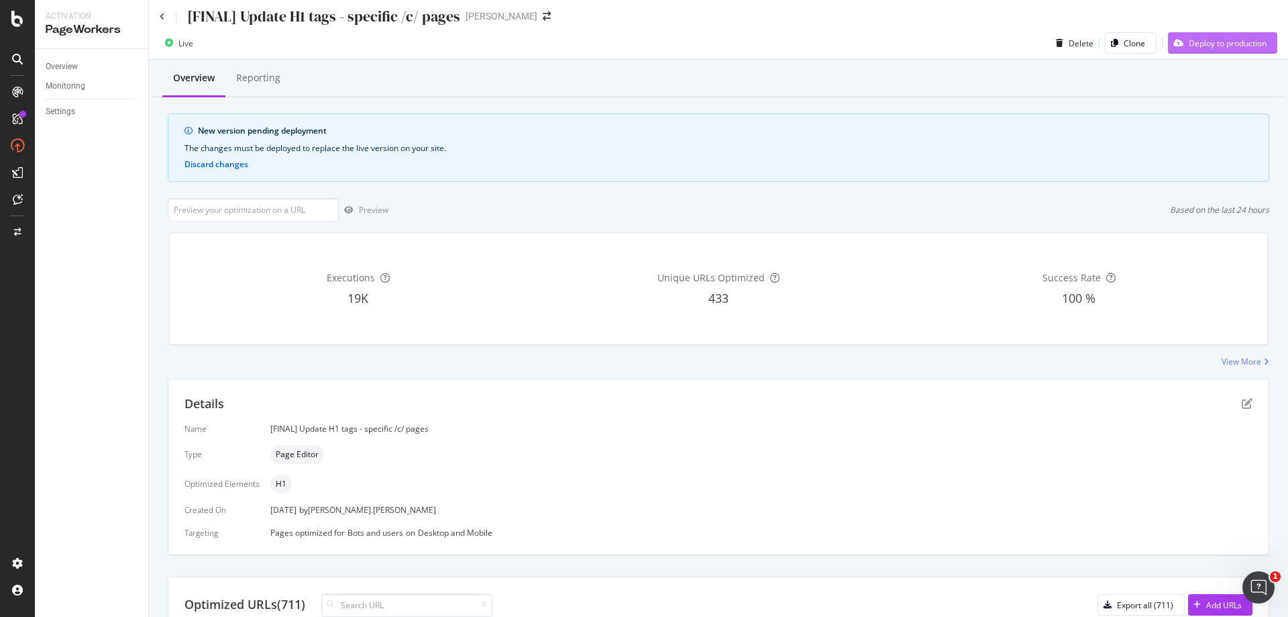
click at [1189, 42] on div "Deploy to production" at bounding box center [1228, 43] width 78 height 11
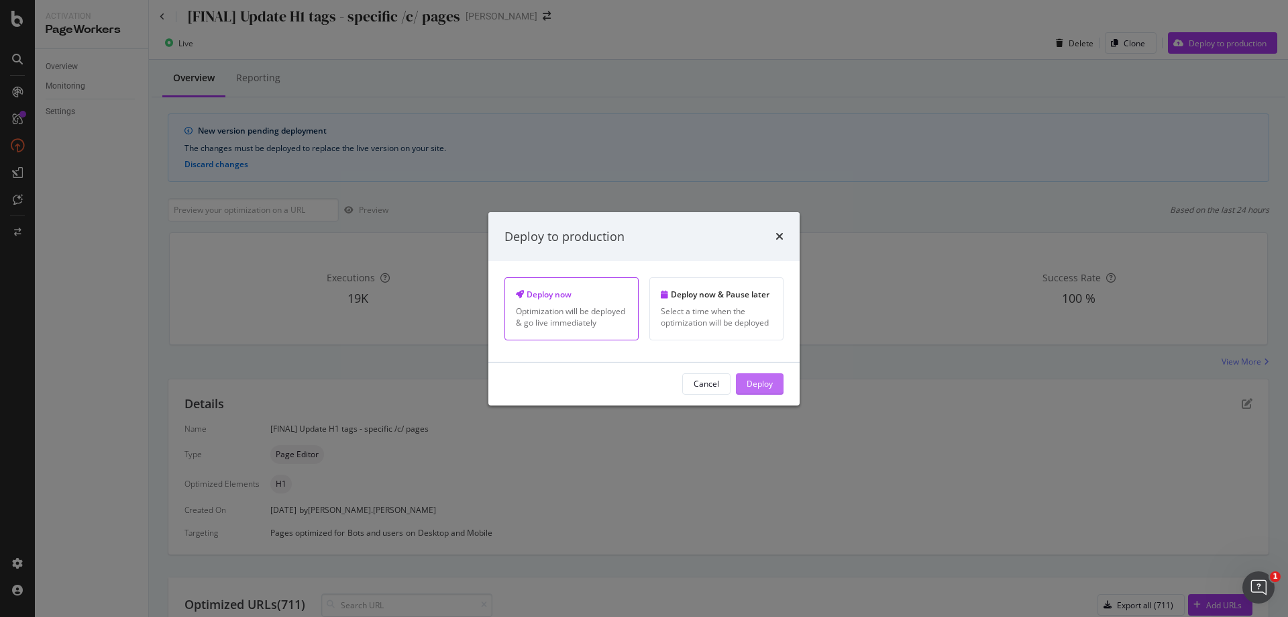
click at [749, 384] on div "Deploy" at bounding box center [760, 383] width 26 height 11
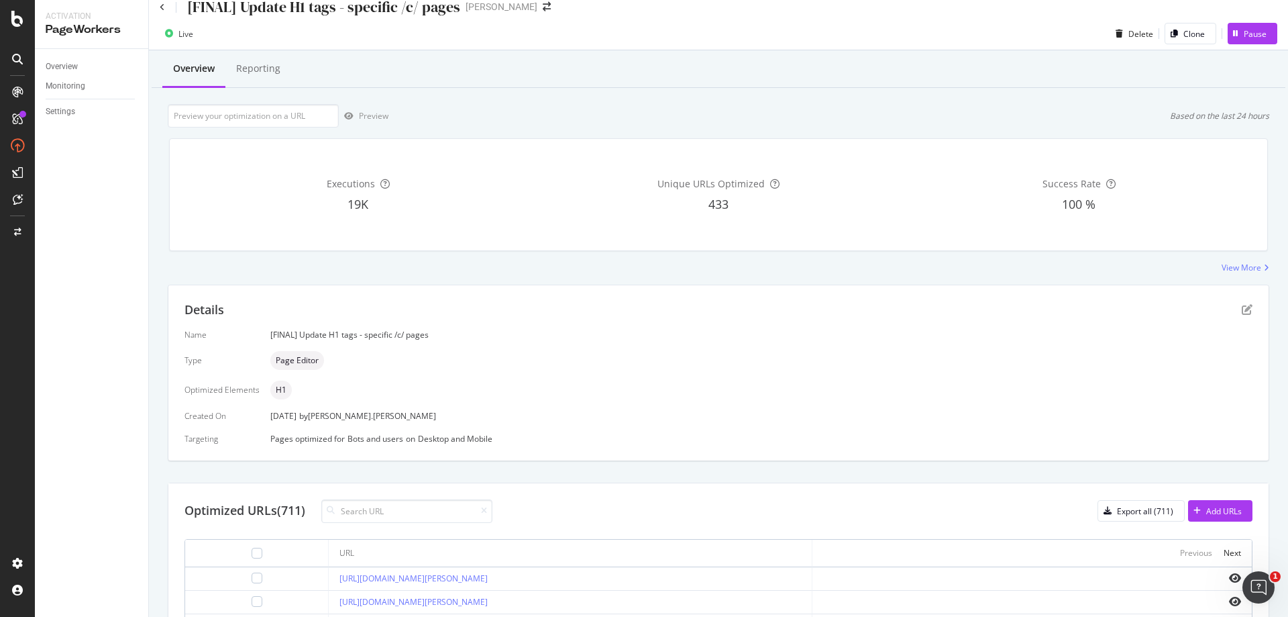
scroll to position [3, 0]
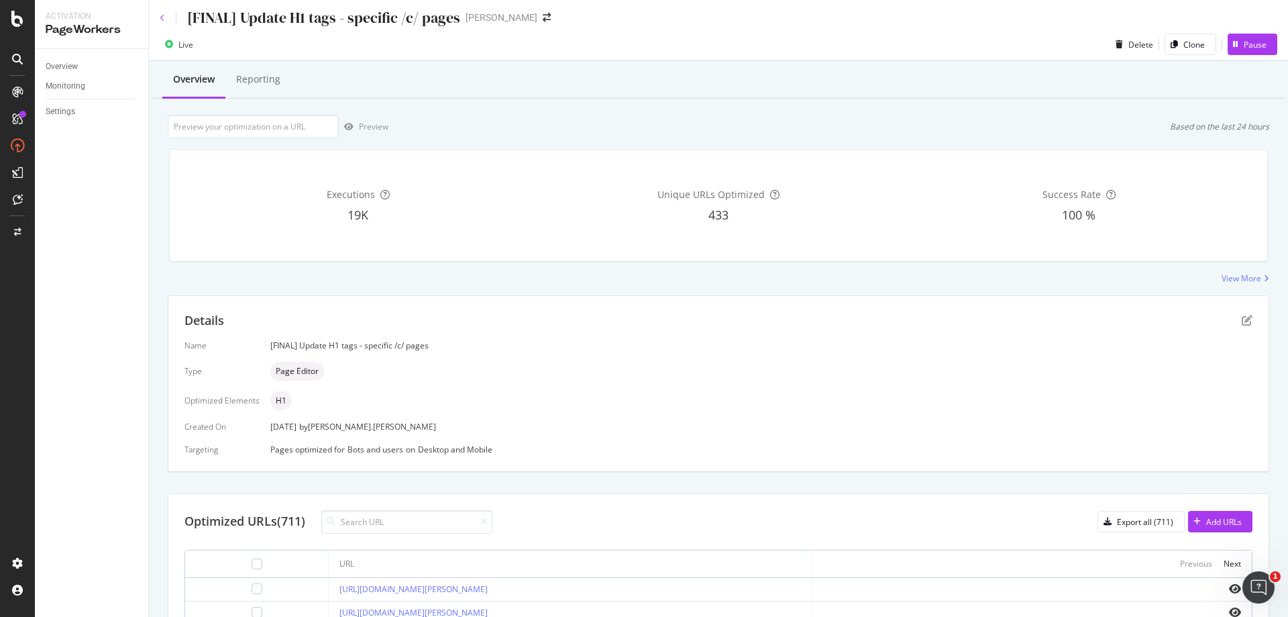
click at [163, 21] on icon at bounding box center [162, 18] width 5 height 8
